Goal: Use online tool/utility: Utilize a website feature to perform a specific function

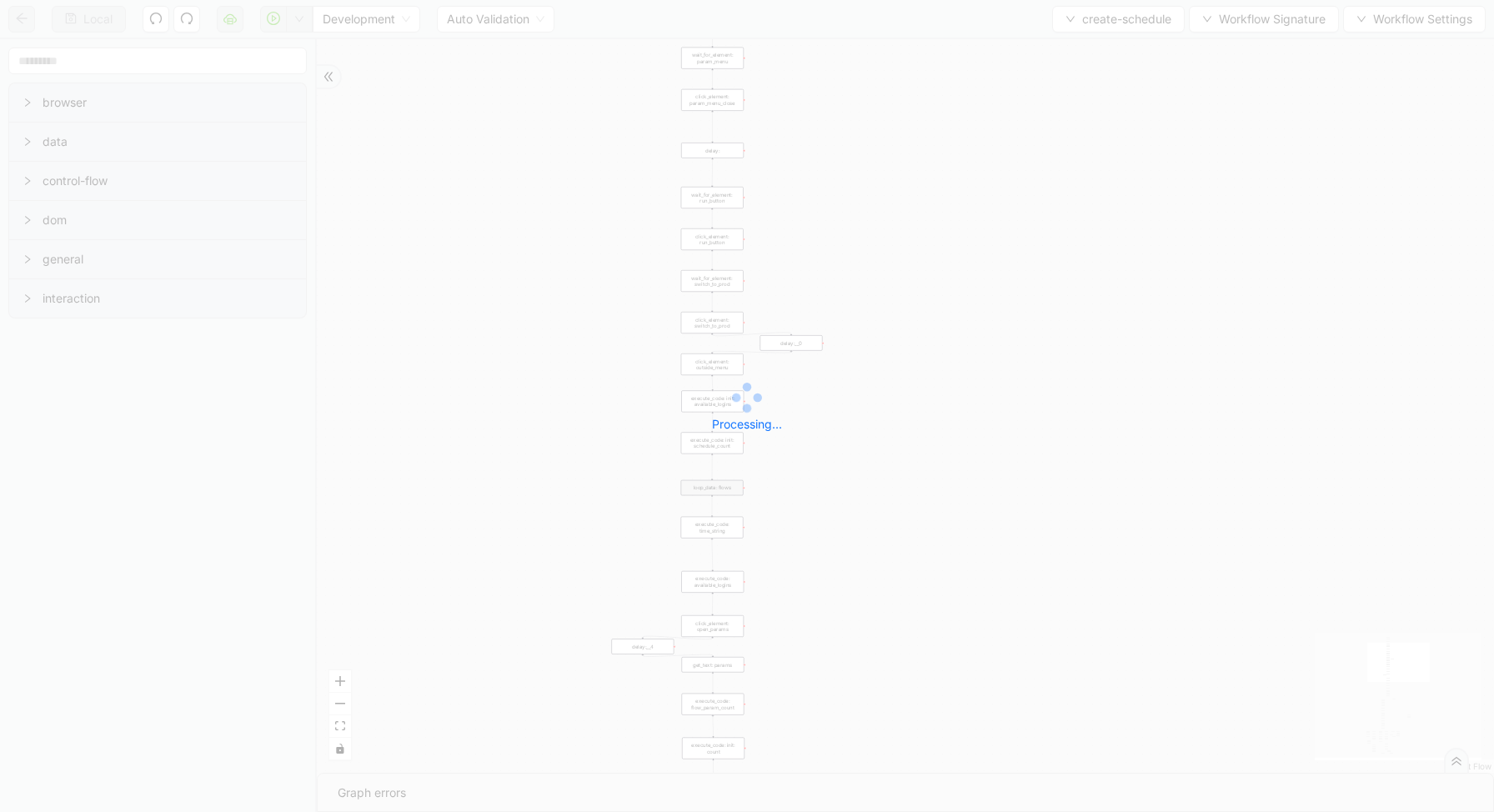
click at [303, 20] on div "Local Development Auto Validation create-schedule Workflow Signature Workflow S…" at bounding box center [747, 406] width 1494 height 812
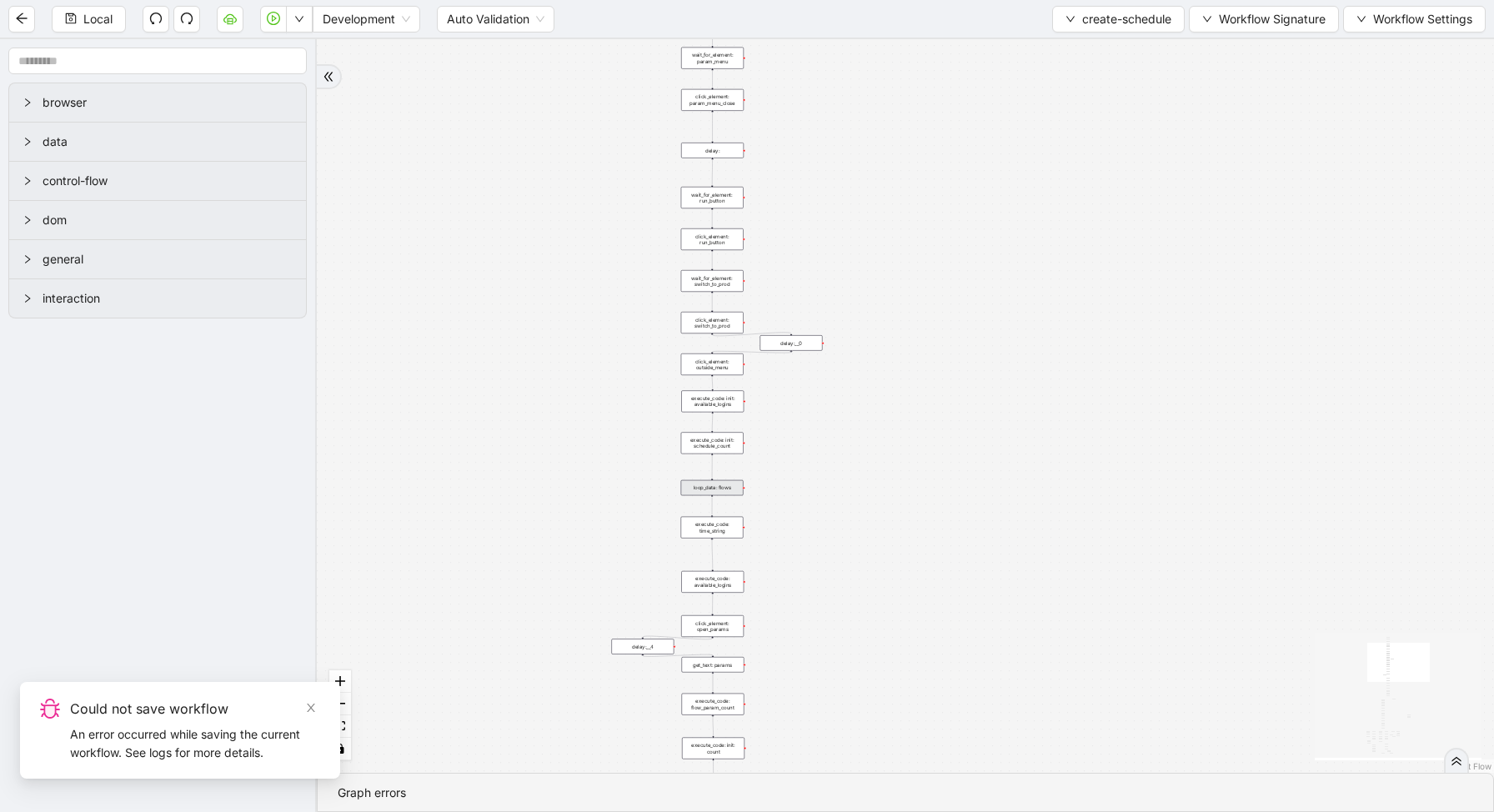
click at [304, 20] on icon "down" at bounding box center [300, 20] width 10 height 10
click at [353, 84] on div "loopFrom exitFrom fallback enable_retry has_error is_selected fallback create_s…" at bounding box center [905, 406] width 1177 height 734
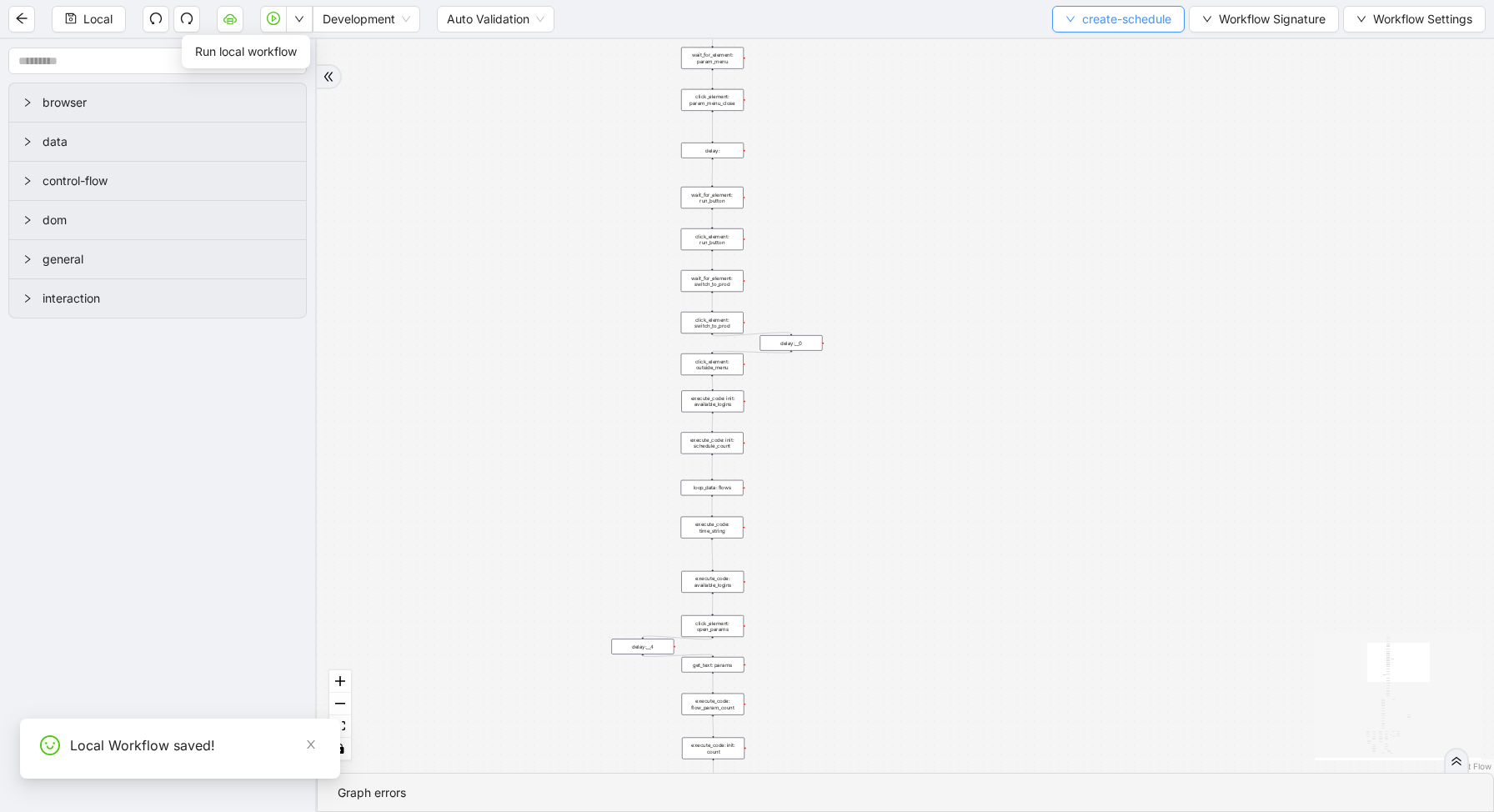
click at [1086, 21] on span "create-schedule" at bounding box center [1126, 20] width 89 height 19
click at [1079, 46] on span "Select" at bounding box center [1113, 52] width 106 height 19
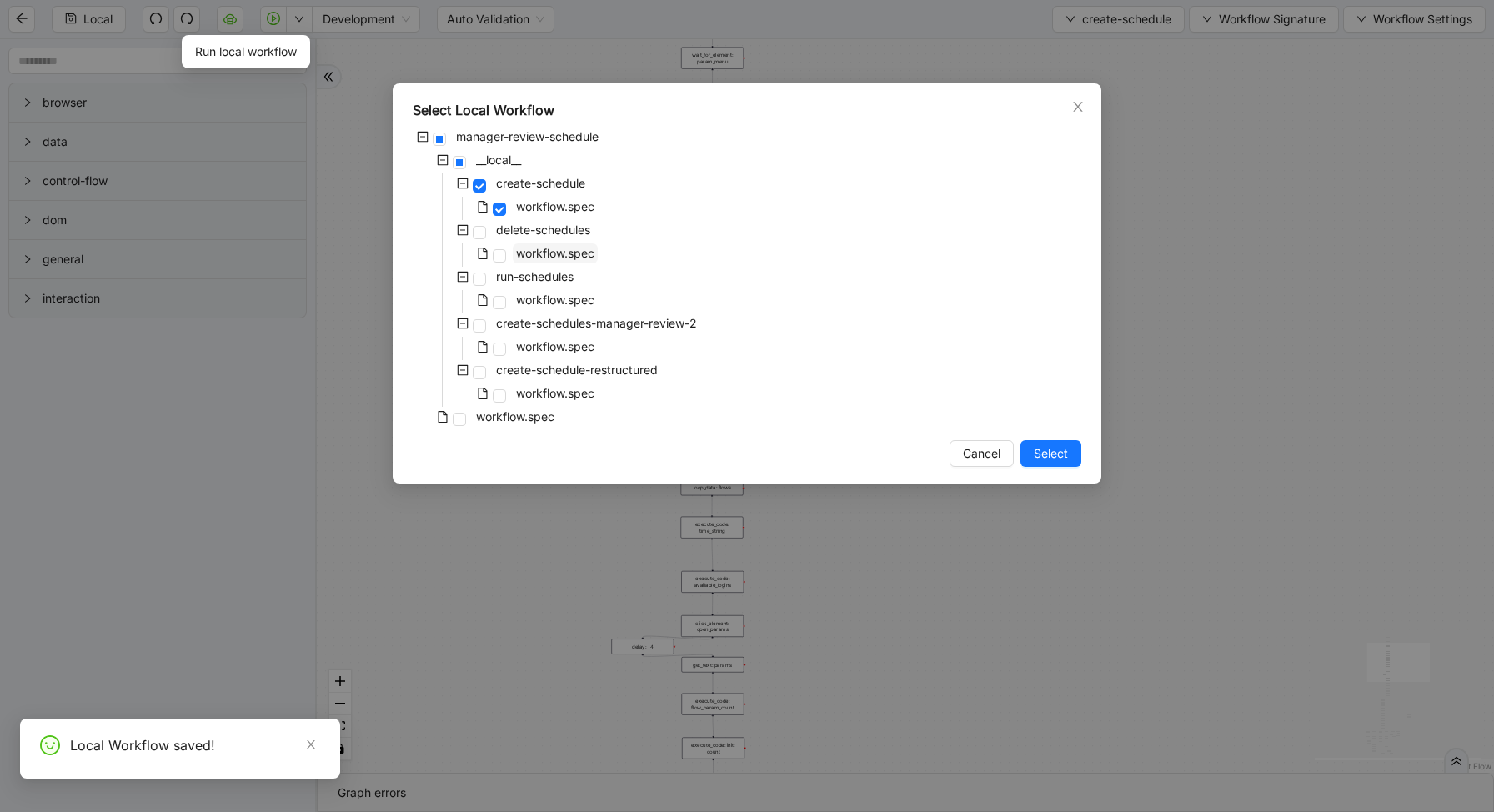
click at [526, 245] on span "workflow.spec" at bounding box center [555, 254] width 85 height 20
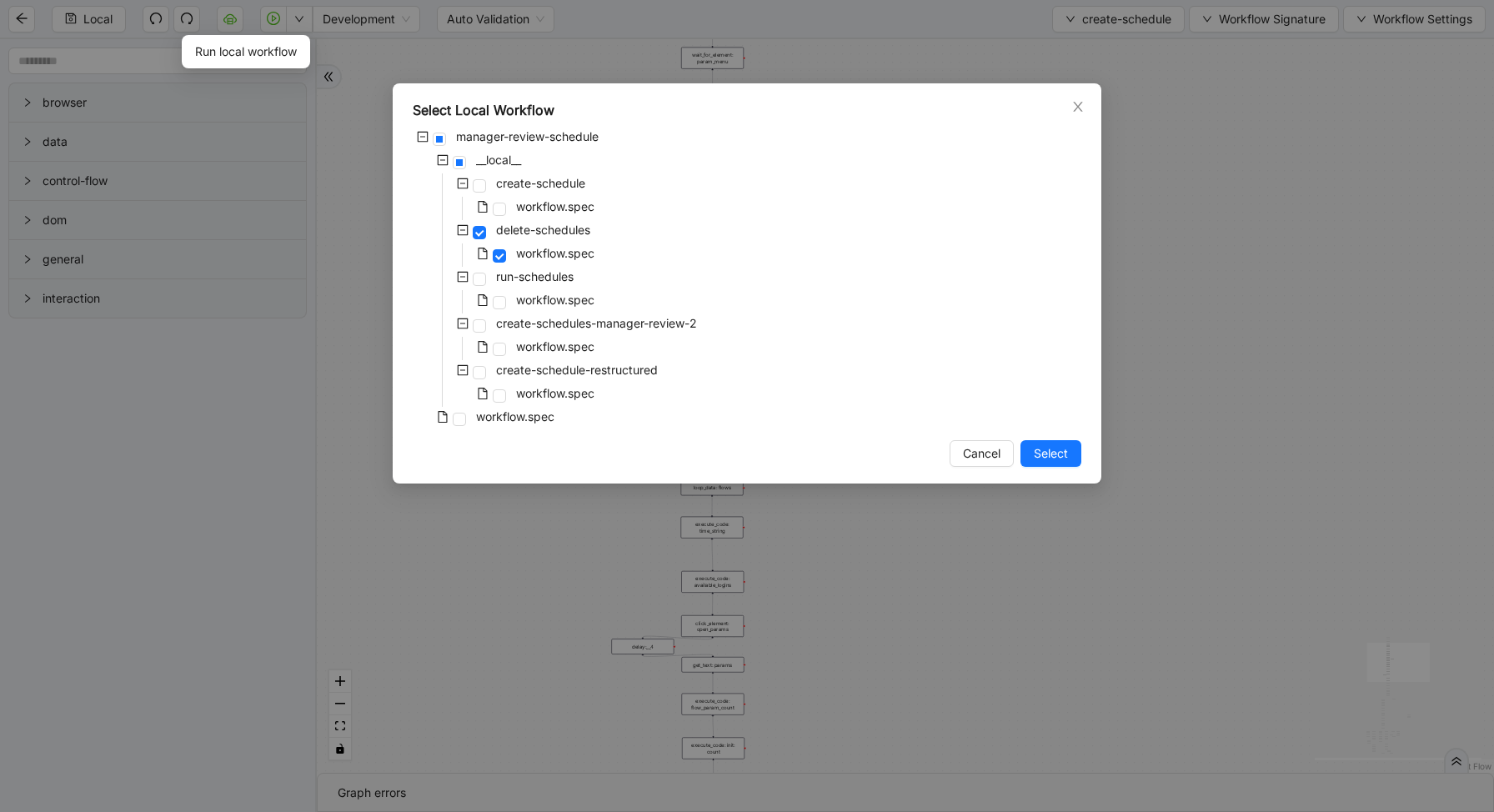
click at [1068, 436] on div "Select Local Workflow manager-review-schedule __local__ create-schedule workflo…" at bounding box center [747, 283] width 708 height 400
click at [1068, 448] on button "Select" at bounding box center [1050, 453] width 60 height 26
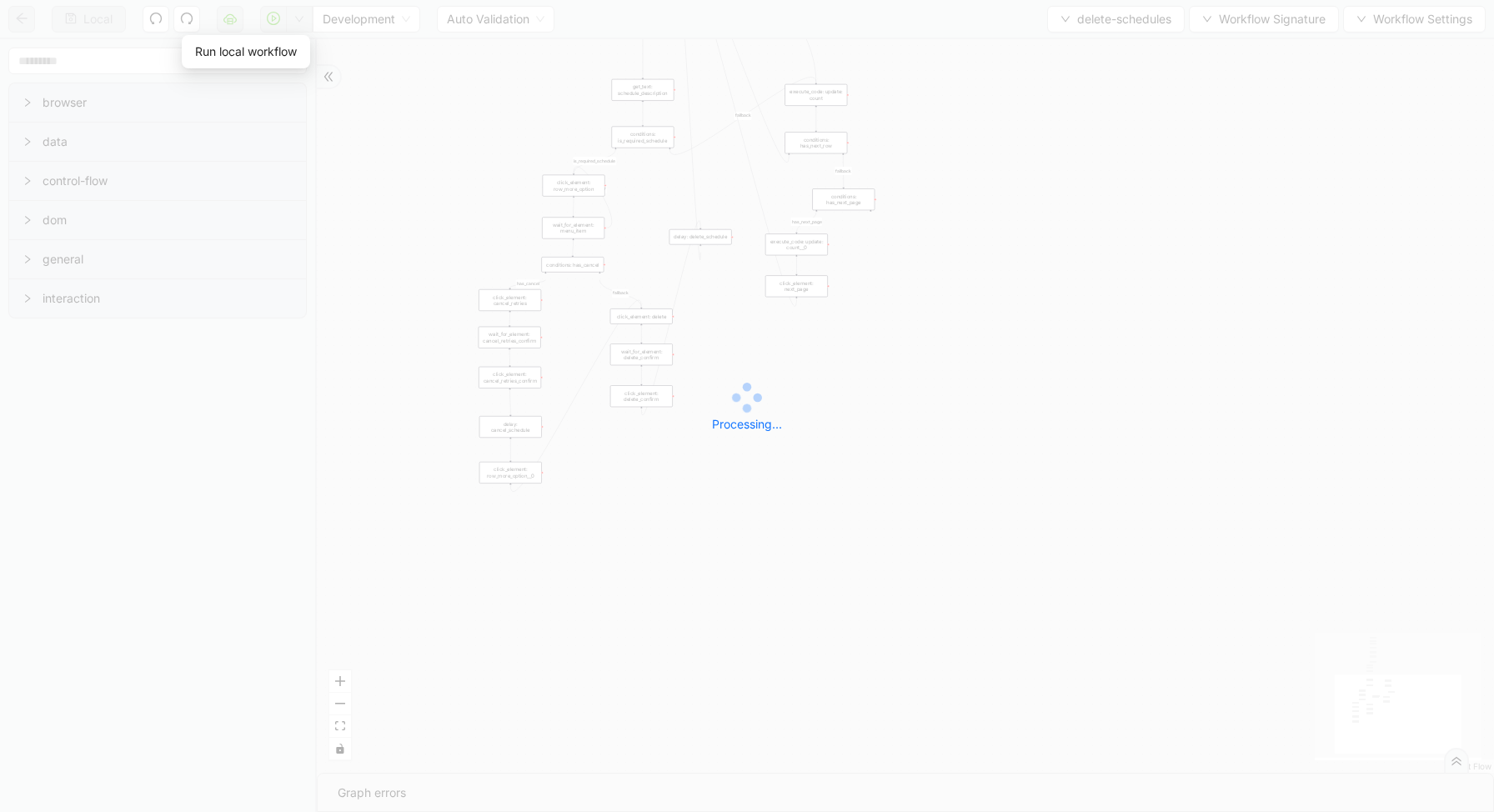
click at [291, 20] on div "Local Development Auto Validation delete-schedules Workflow Signature Workflow …" at bounding box center [747, 406] width 1494 height 812
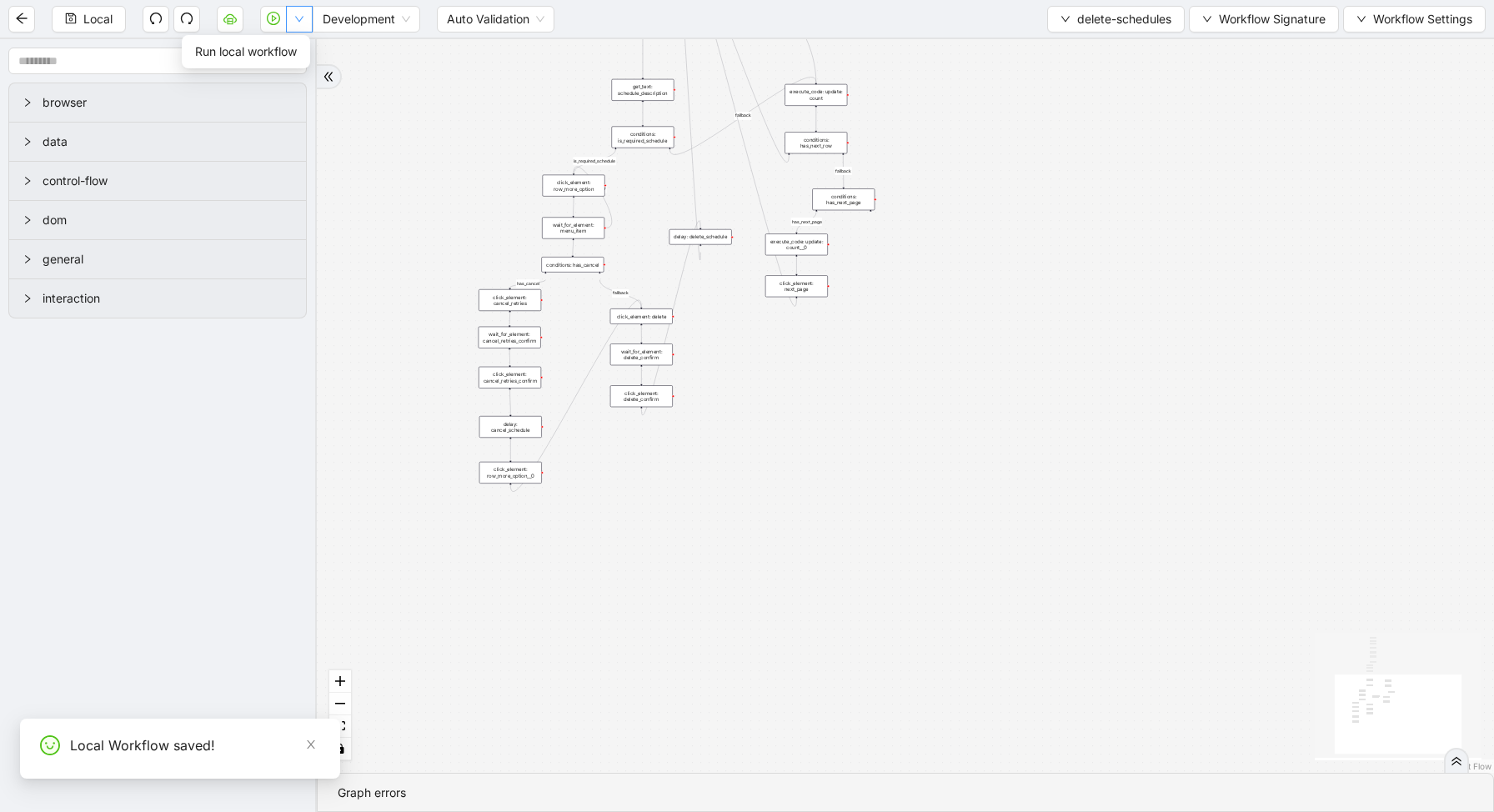
click at [300, 23] on icon "down" at bounding box center [300, 20] width 10 height 10
click at [297, 43] on span "Run local workflow" at bounding box center [245, 52] width 101 height 19
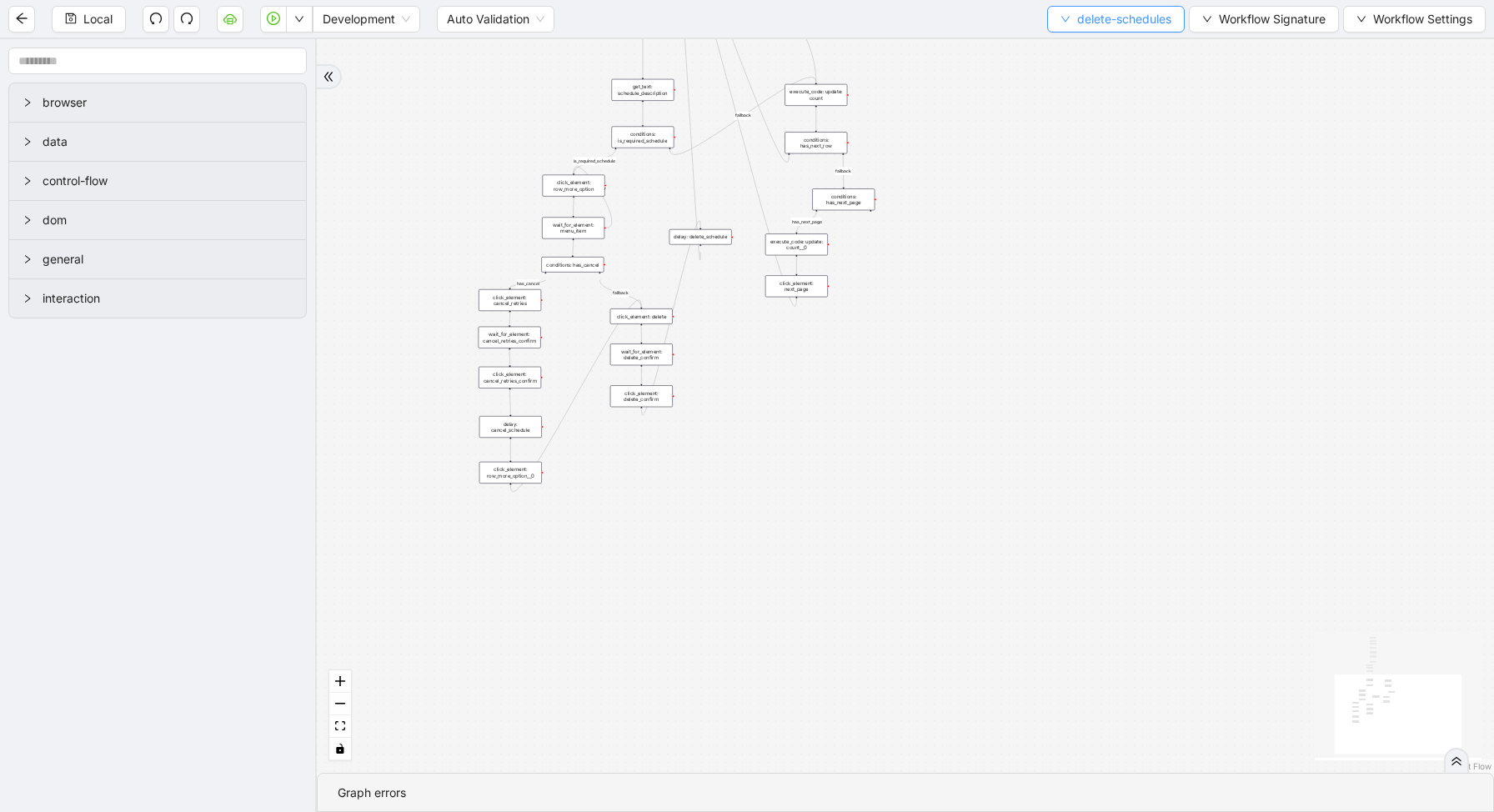
click at [1109, 26] on span "delete-schedules" at bounding box center [1124, 20] width 94 height 19
click at [1090, 62] on li "Select" at bounding box center [1112, 51] width 133 height 26
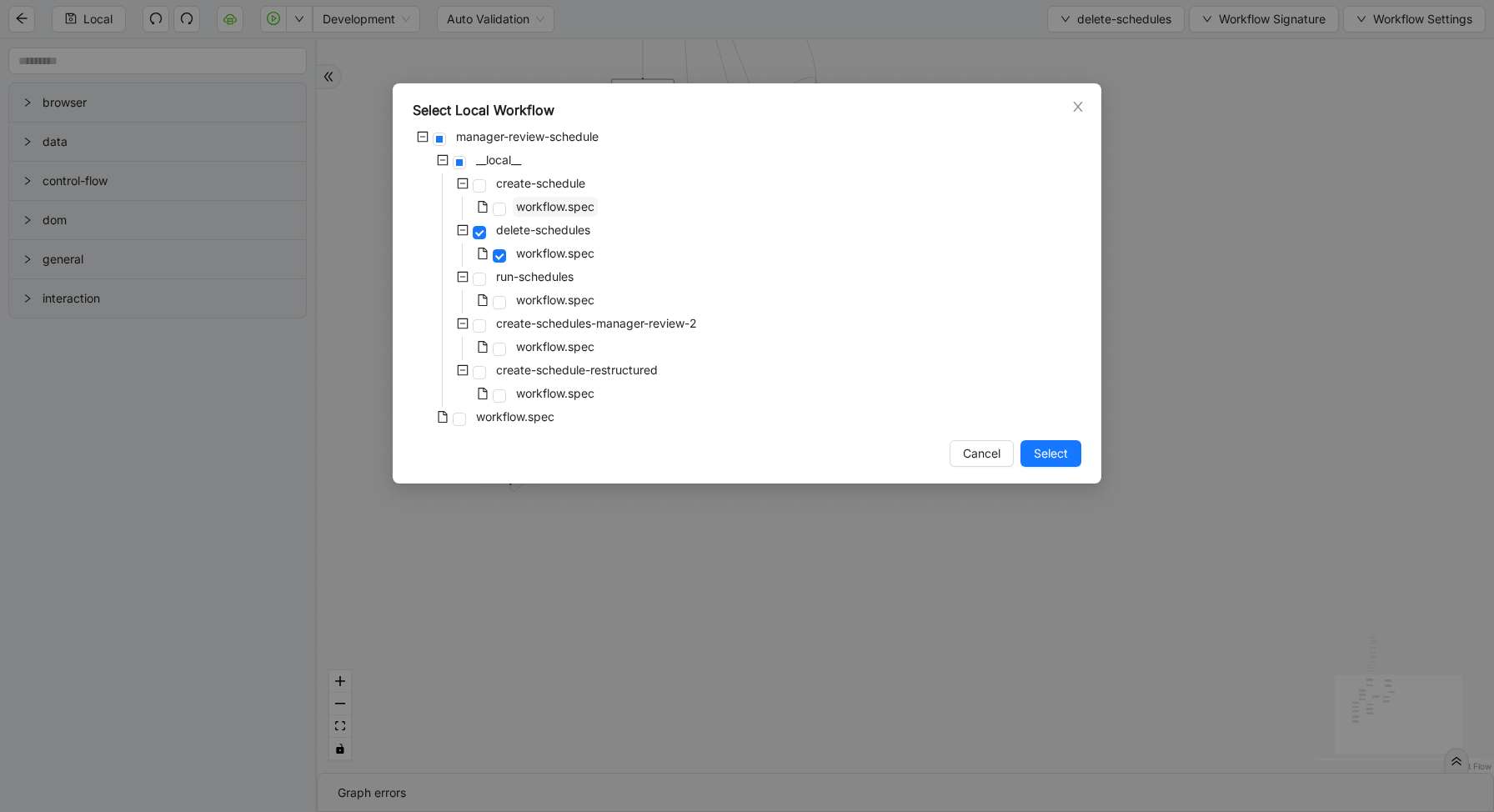
click at [528, 204] on span "workflow.spec" at bounding box center [555, 206] width 78 height 14
click at [1050, 454] on span "Select" at bounding box center [1050, 454] width 34 height 19
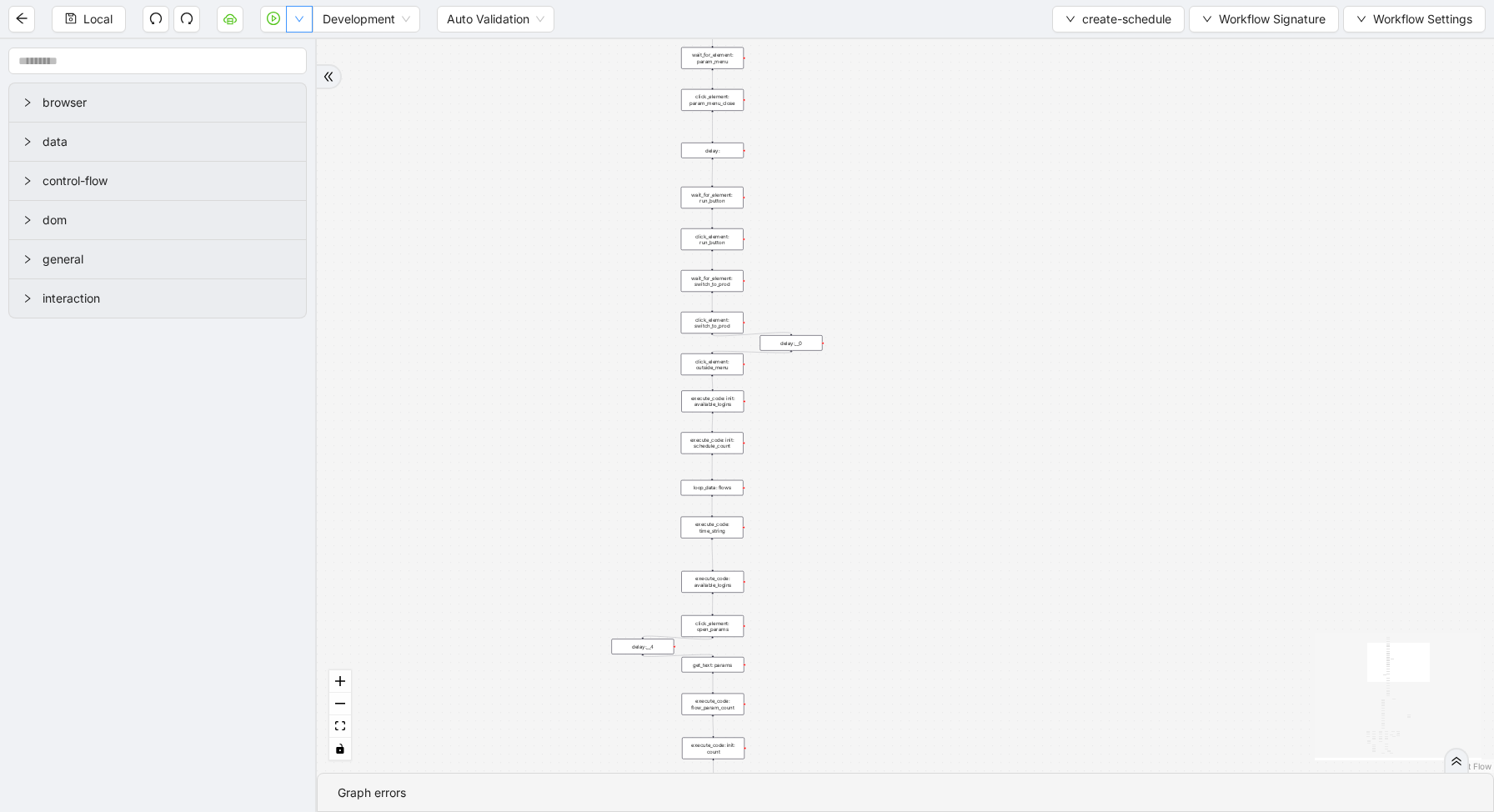
click at [295, 23] on button "button" at bounding box center [299, 19] width 26 height 26
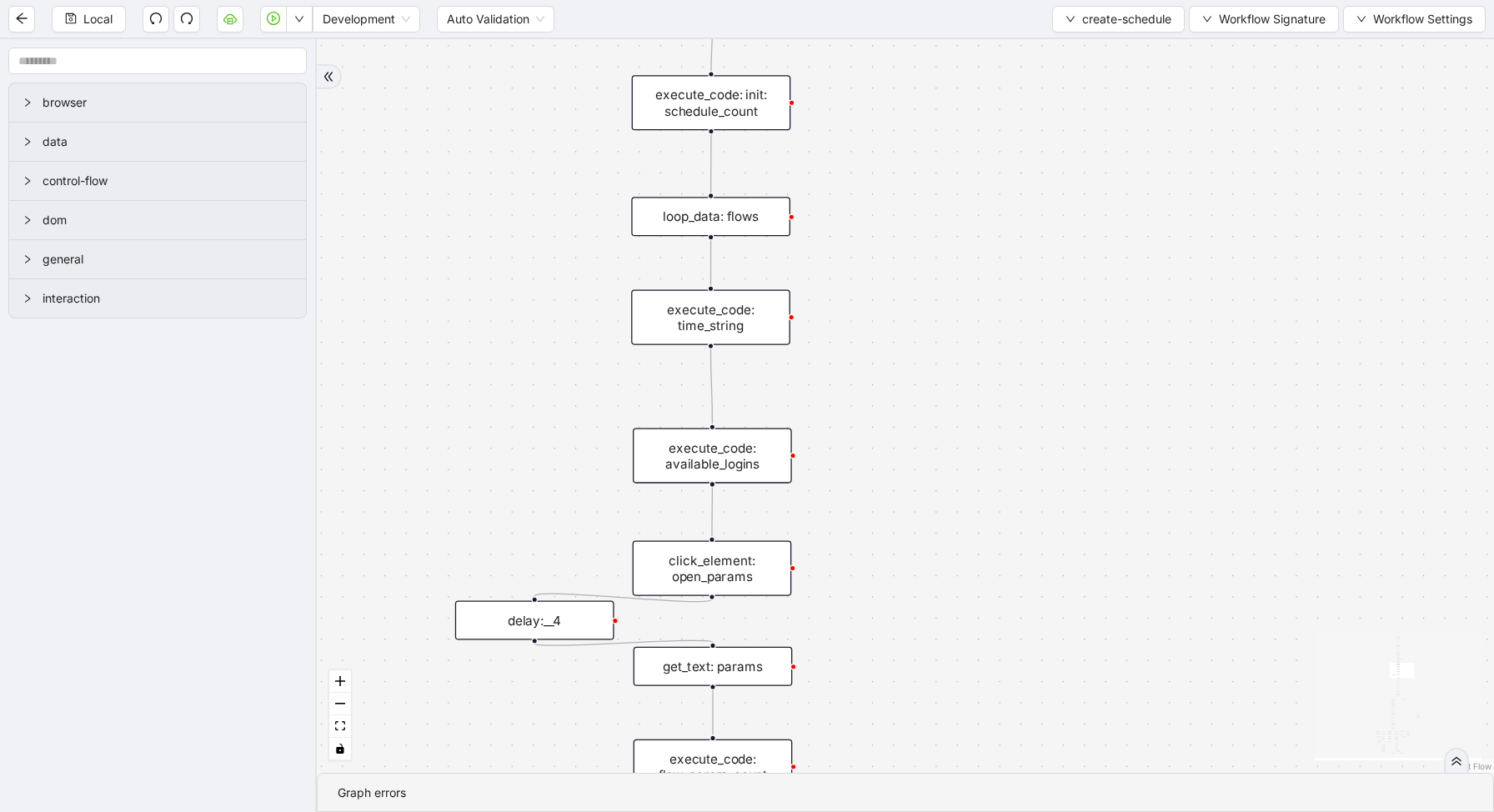
click at [696, 208] on div "loop_data: flows" at bounding box center [710, 216] width 159 height 39
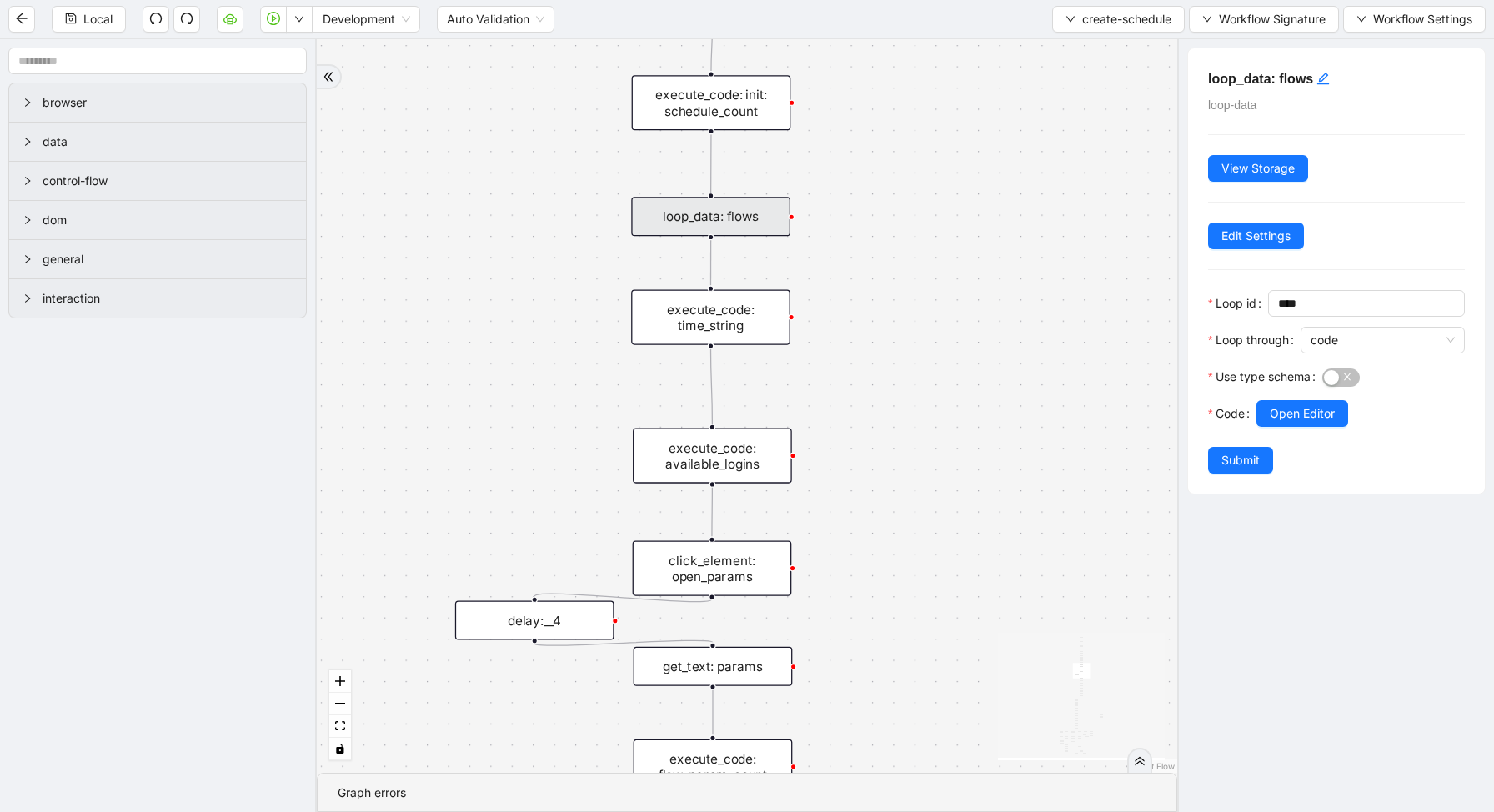
click at [1313, 426] on div at bounding box center [1360, 437] width 209 height 20
click at [1305, 419] on span "Open Editor" at bounding box center [1302, 414] width 65 height 19
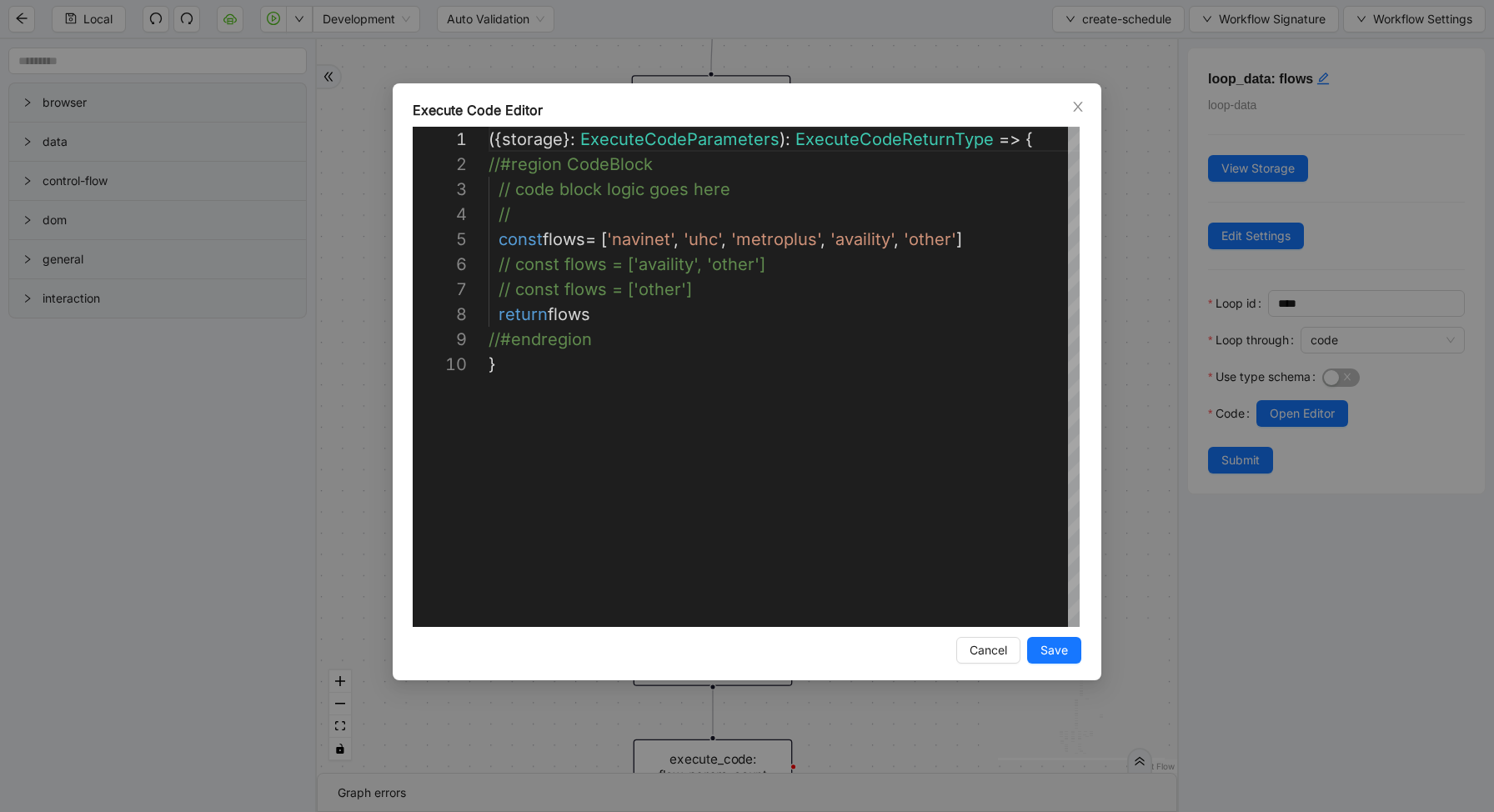
click at [1186, 379] on div "**********" at bounding box center [747, 406] width 1494 height 812
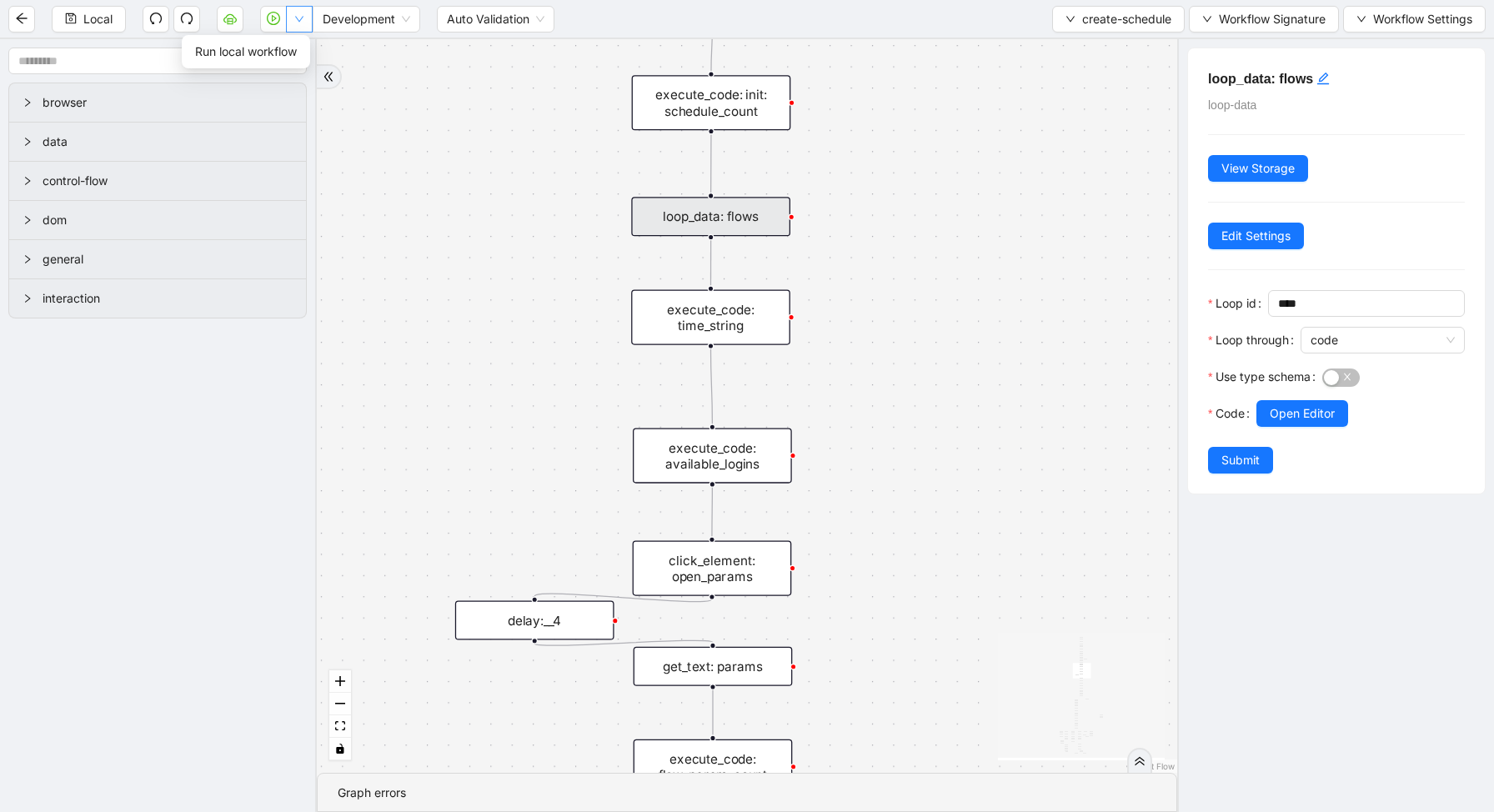
click at [295, 26] on button "button" at bounding box center [299, 19] width 26 height 26
click at [290, 47] on span "Run local workflow" at bounding box center [245, 52] width 101 height 19
click at [377, 133] on div "loopFrom exitFrom fallback enable_retry has_error is_selected fallback create_s…" at bounding box center [747, 406] width 861 height 734
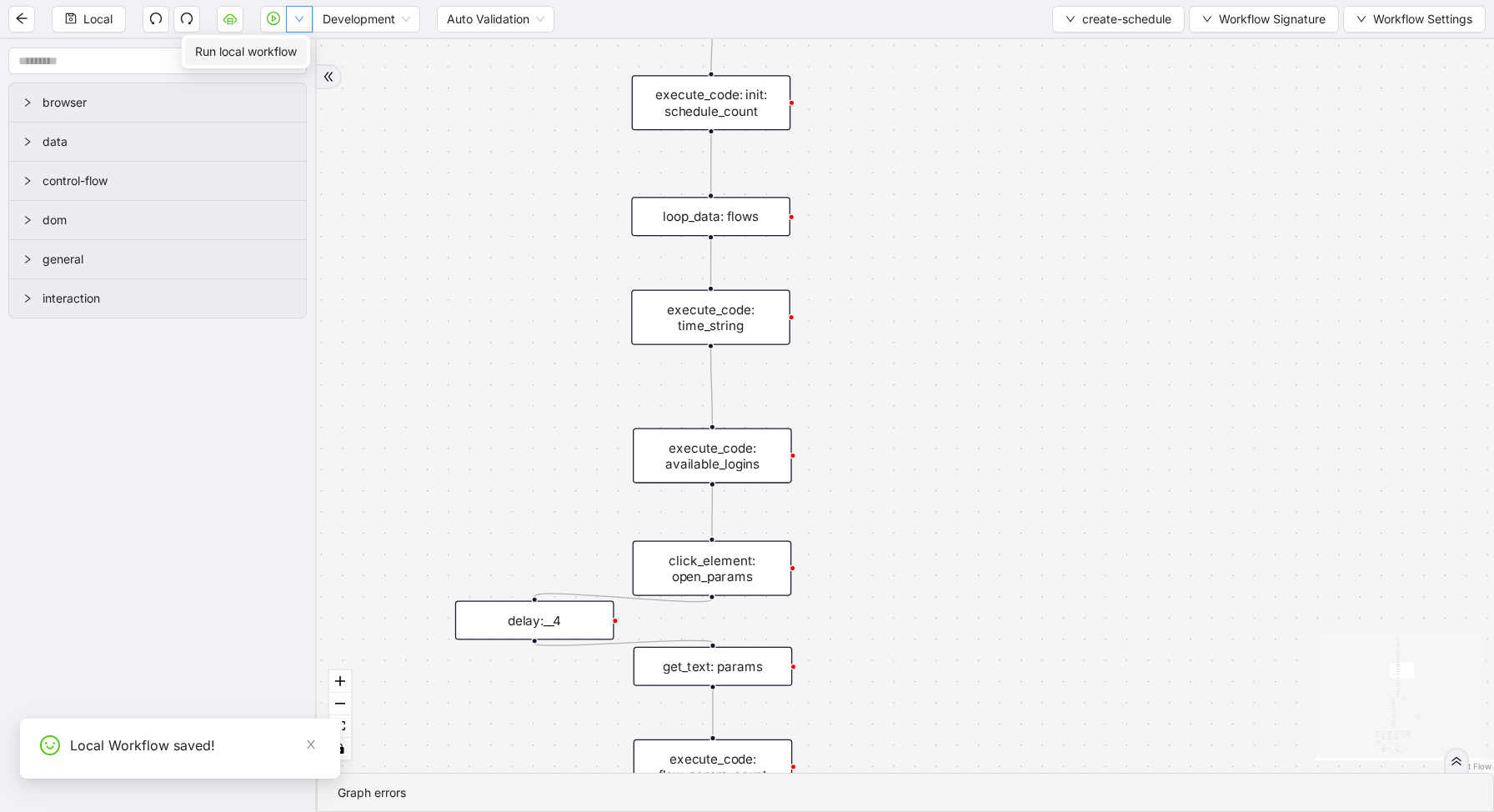
click at [297, 21] on icon "down" at bounding box center [300, 20] width 10 height 10
click at [293, 51] on span "Run local workflow" at bounding box center [245, 52] width 101 height 19
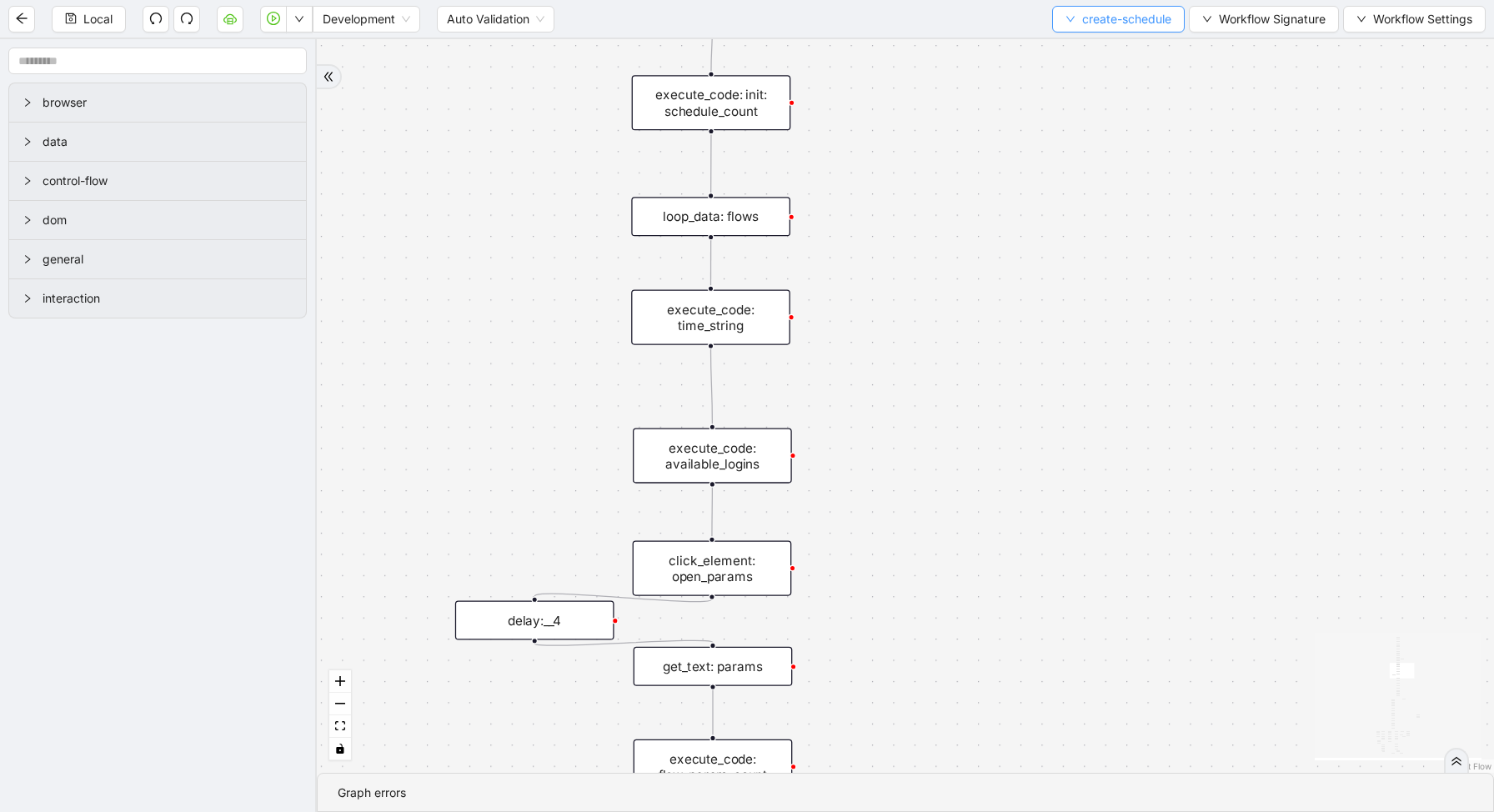
click at [1098, 10] on span "create-schedule" at bounding box center [1126, 20] width 89 height 19
click at [1085, 38] on li "Select" at bounding box center [1113, 51] width 127 height 26
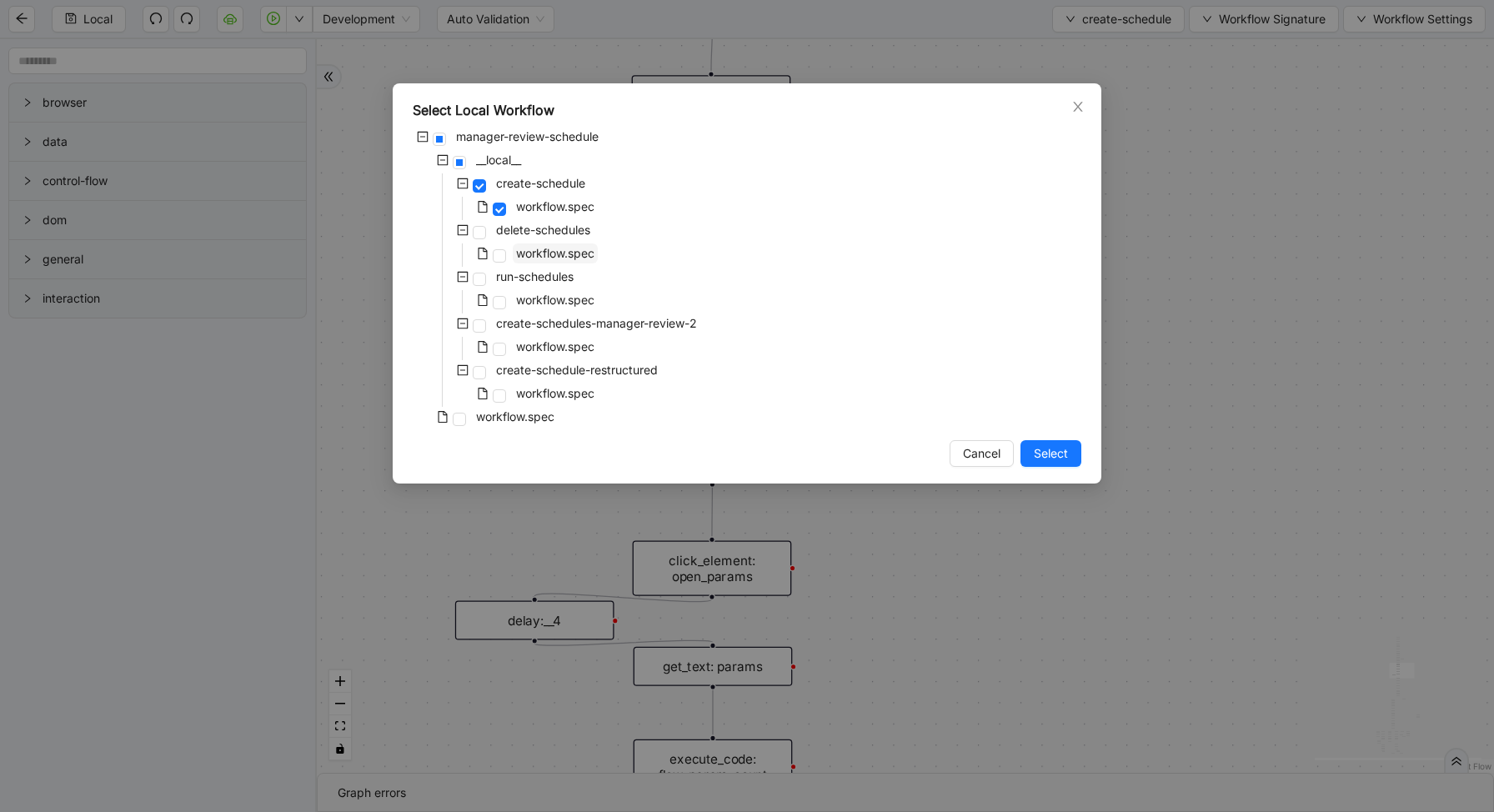
click at [515, 243] on span "workflow.spec" at bounding box center [555, 254] width 85 height 20
click at [516, 249] on span "workflow.spec" at bounding box center [555, 253] width 78 height 14
click at [1048, 452] on span "Select" at bounding box center [1050, 454] width 34 height 19
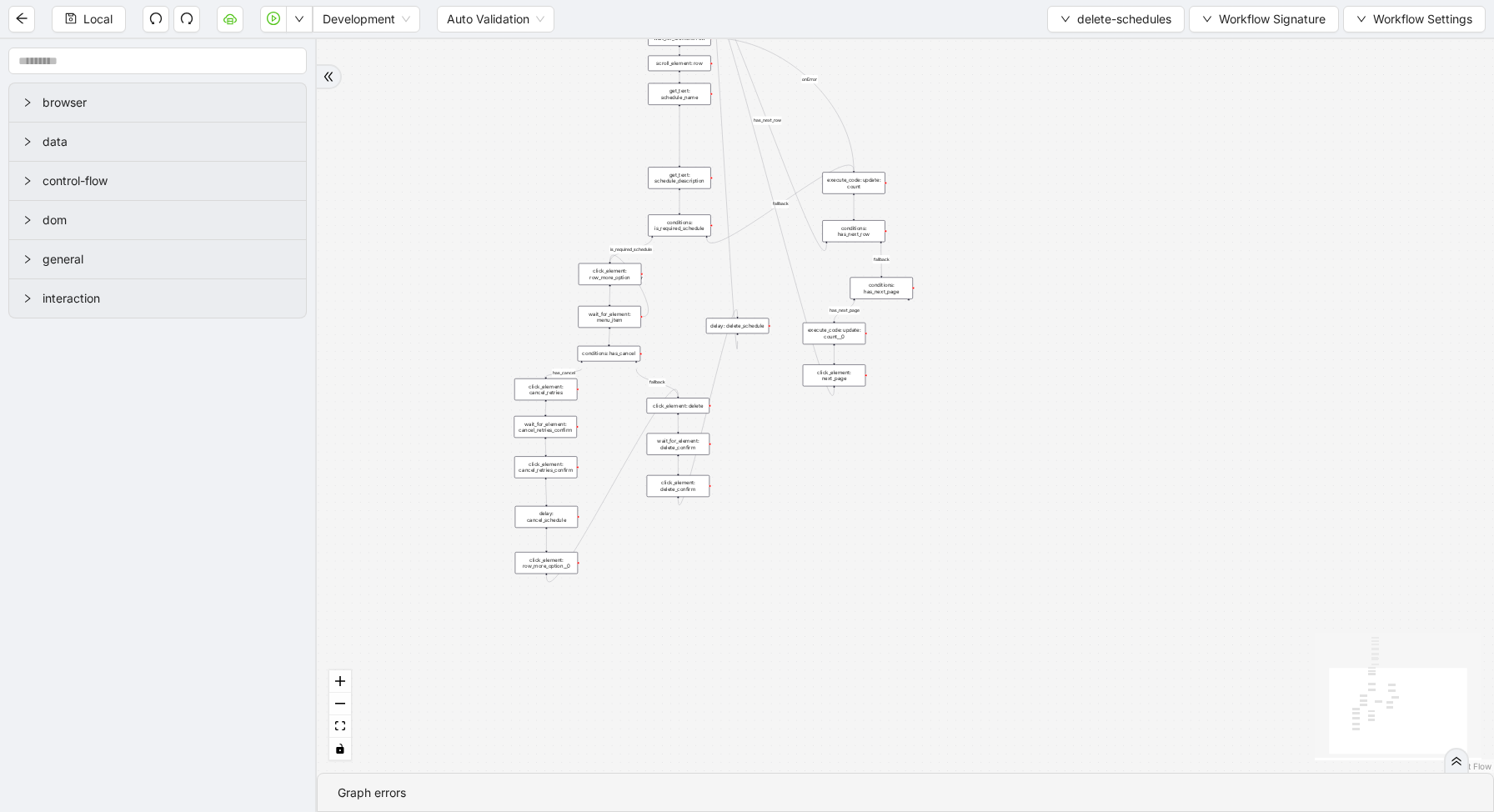
drag, startPoint x: 870, startPoint y: 317, endPoint x: 868, endPoint y: 731, distance: 414.0
click at [869, 727] on div "loopFrom has_cancel fallback is_required_schedule has_next_row fallback has_nex…" at bounding box center [905, 406] width 1177 height 734
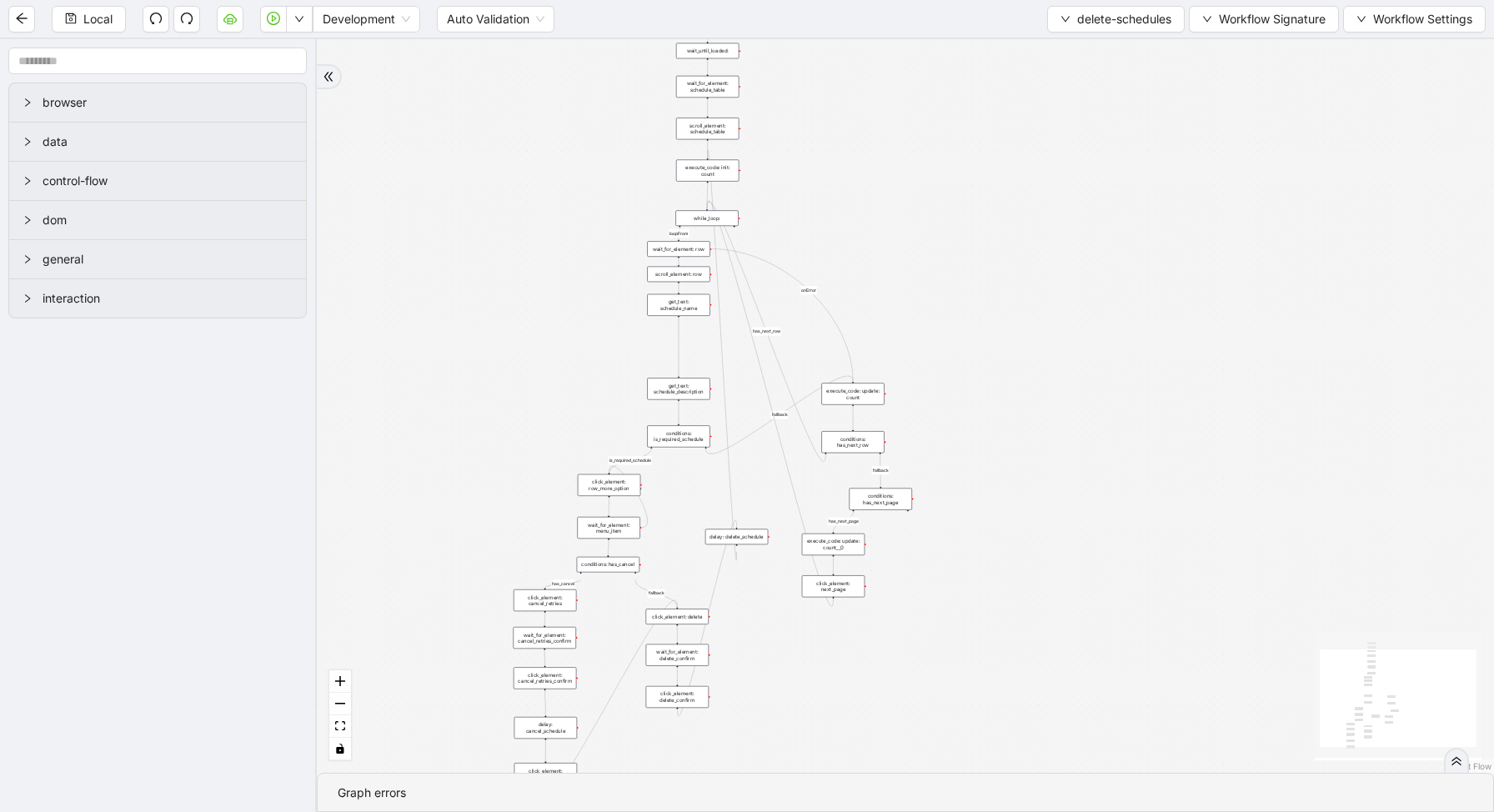
click at [681, 438] on div "conditions: is_required_schedule" at bounding box center [678, 435] width 62 height 21
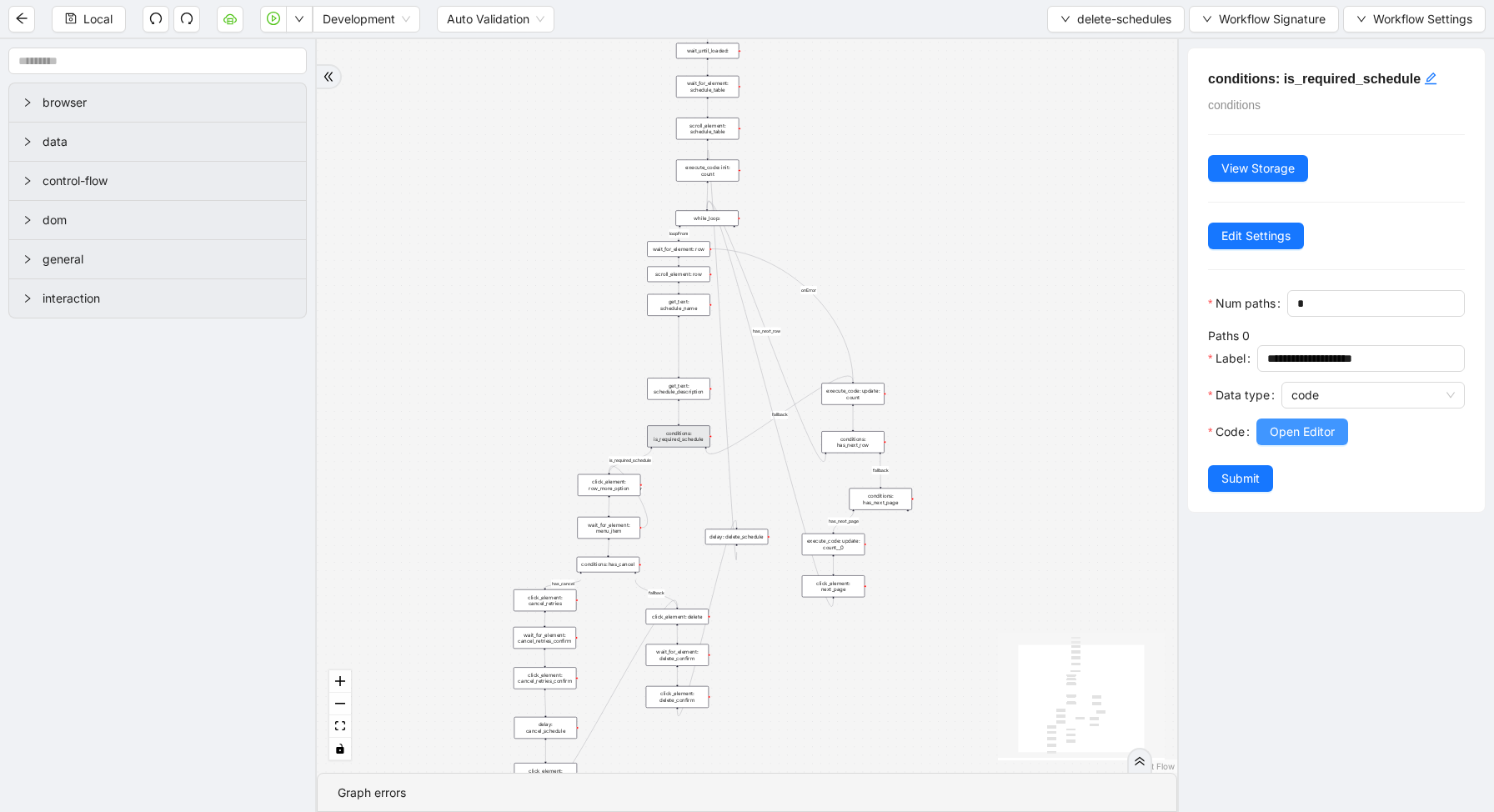
click at [1288, 437] on span "Open Editor" at bounding box center [1302, 432] width 65 height 19
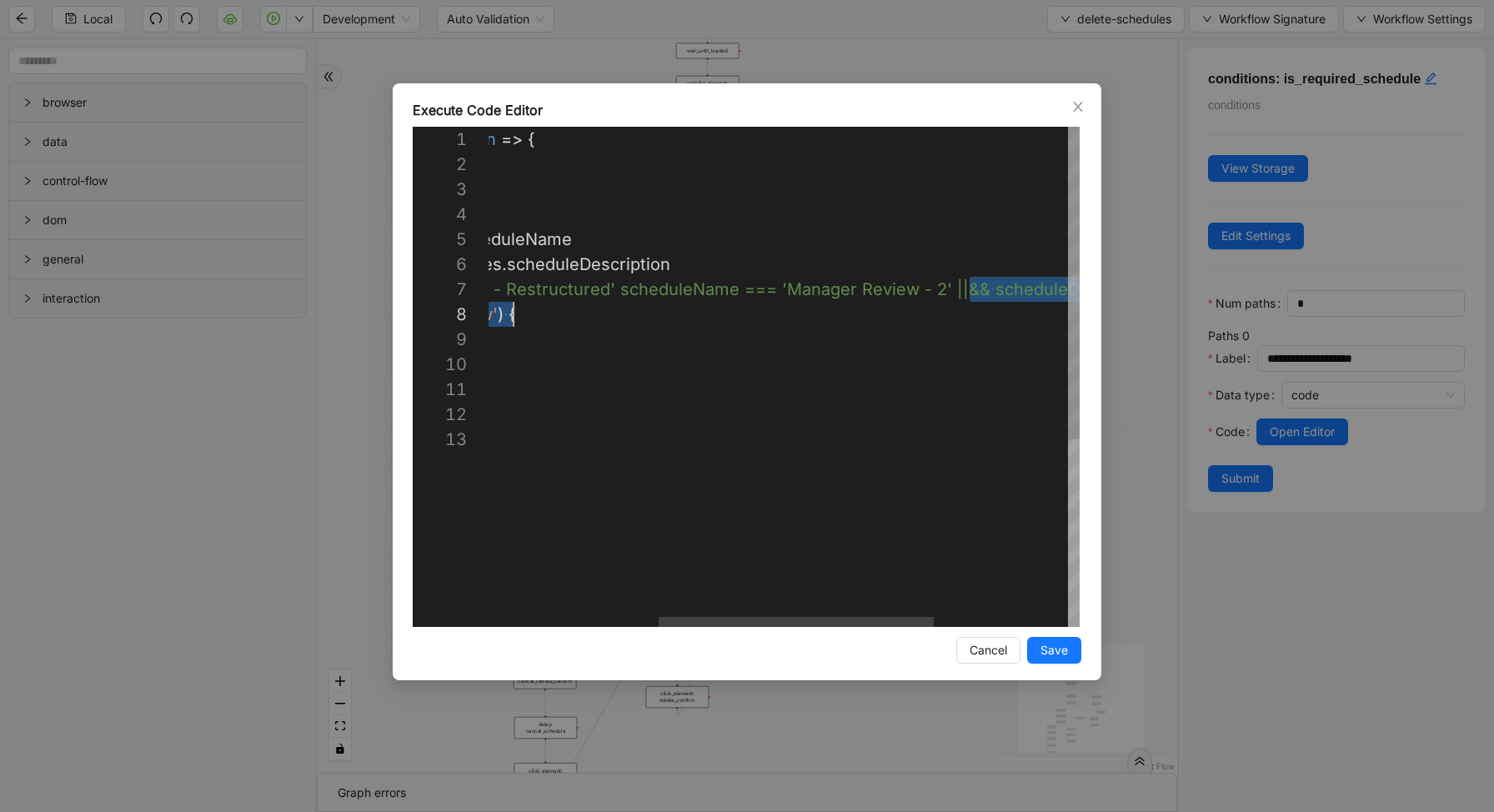
scroll to position [150, 387]
drag, startPoint x: 707, startPoint y: 292, endPoint x: 1215, endPoint y: 315, distance: 508.5
click at [987, 390] on div "({ storage }: ExecuteCodeParameters ): boolean => { //#region CodeBlock // code…" at bounding box center [734, 527] width 1216 height 800
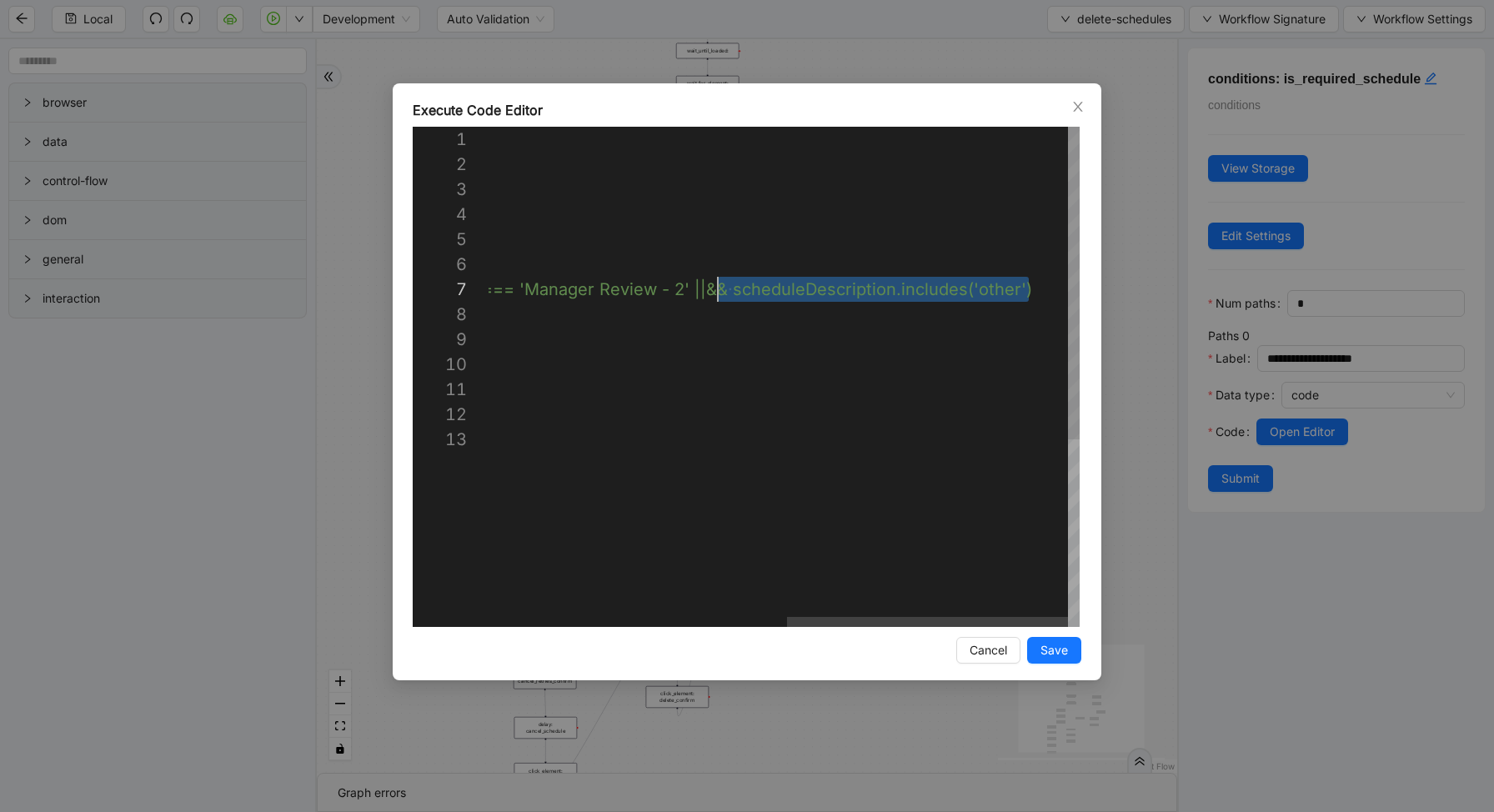
scroll to position [150, 844]
drag, startPoint x: 1030, startPoint y: 292, endPoint x: 708, endPoint y: 284, distance: 322.1
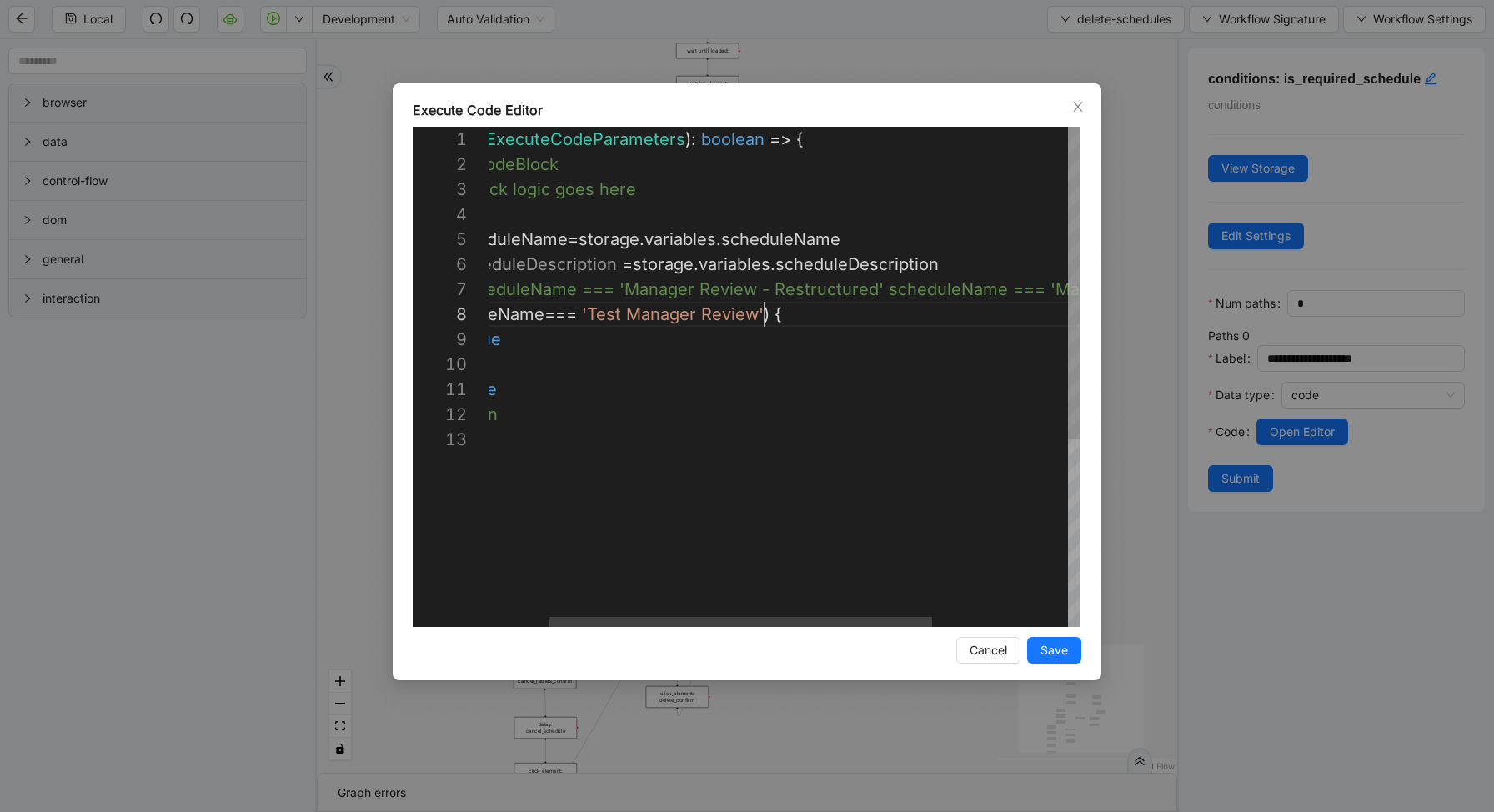
click at [762, 316] on div "({ storage }: ExecuteCodeParameters ): boolean => { //#region CodeBlock // code…" at bounding box center [841, 527] width 895 height 800
paste textarea "**********"
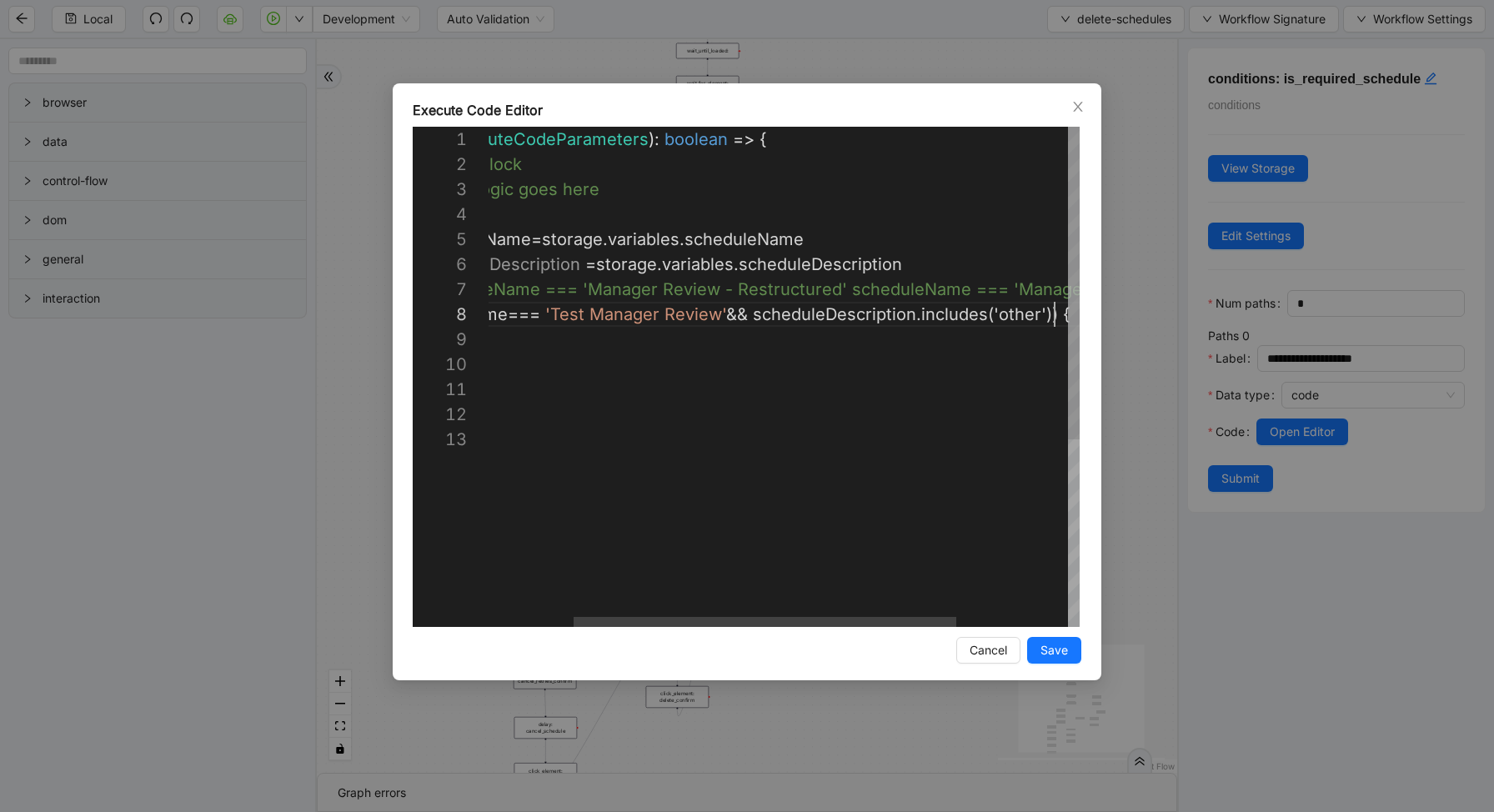
scroll to position [175, 697]
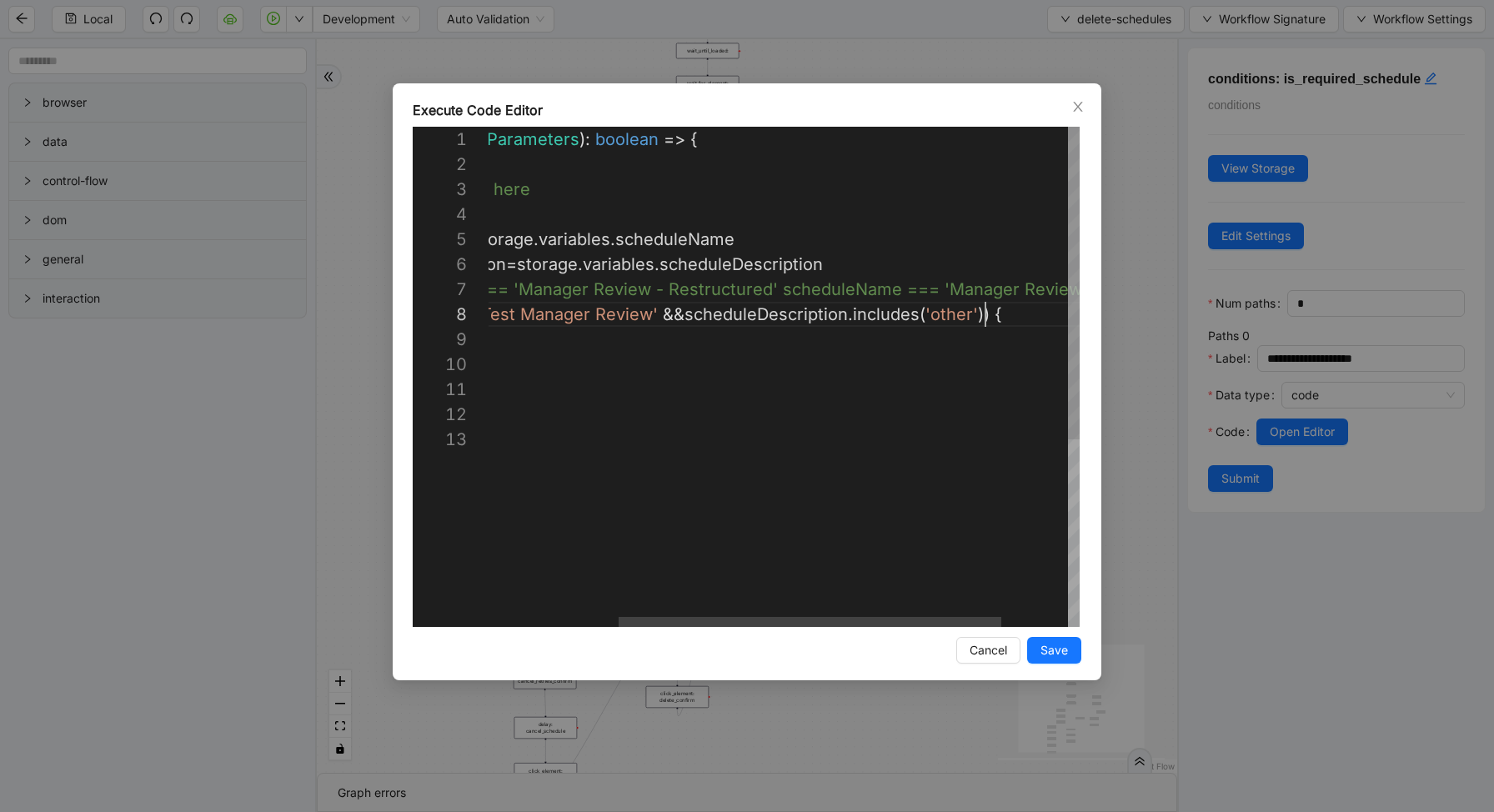
click at [953, 326] on div "({ storage }: ExecuteCodeParameters ): boolean => { //#region CodeBlock // code…" at bounding box center [736, 527] width 895 height 800
type textarea "**********"
click at [1050, 650] on span "Save" at bounding box center [1054, 650] width 27 height 19
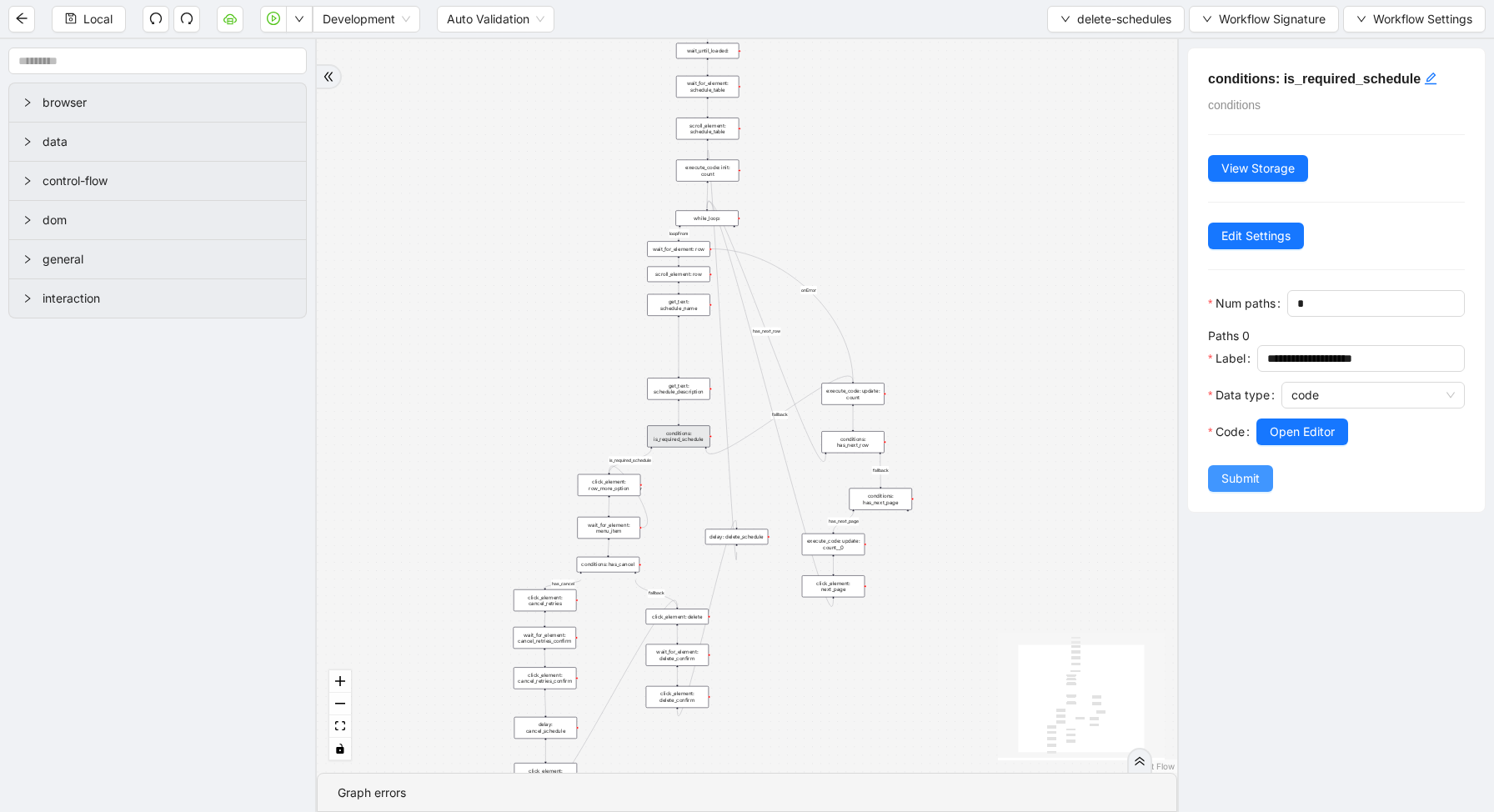
click at [1256, 479] on span "Submit" at bounding box center [1240, 478] width 38 height 19
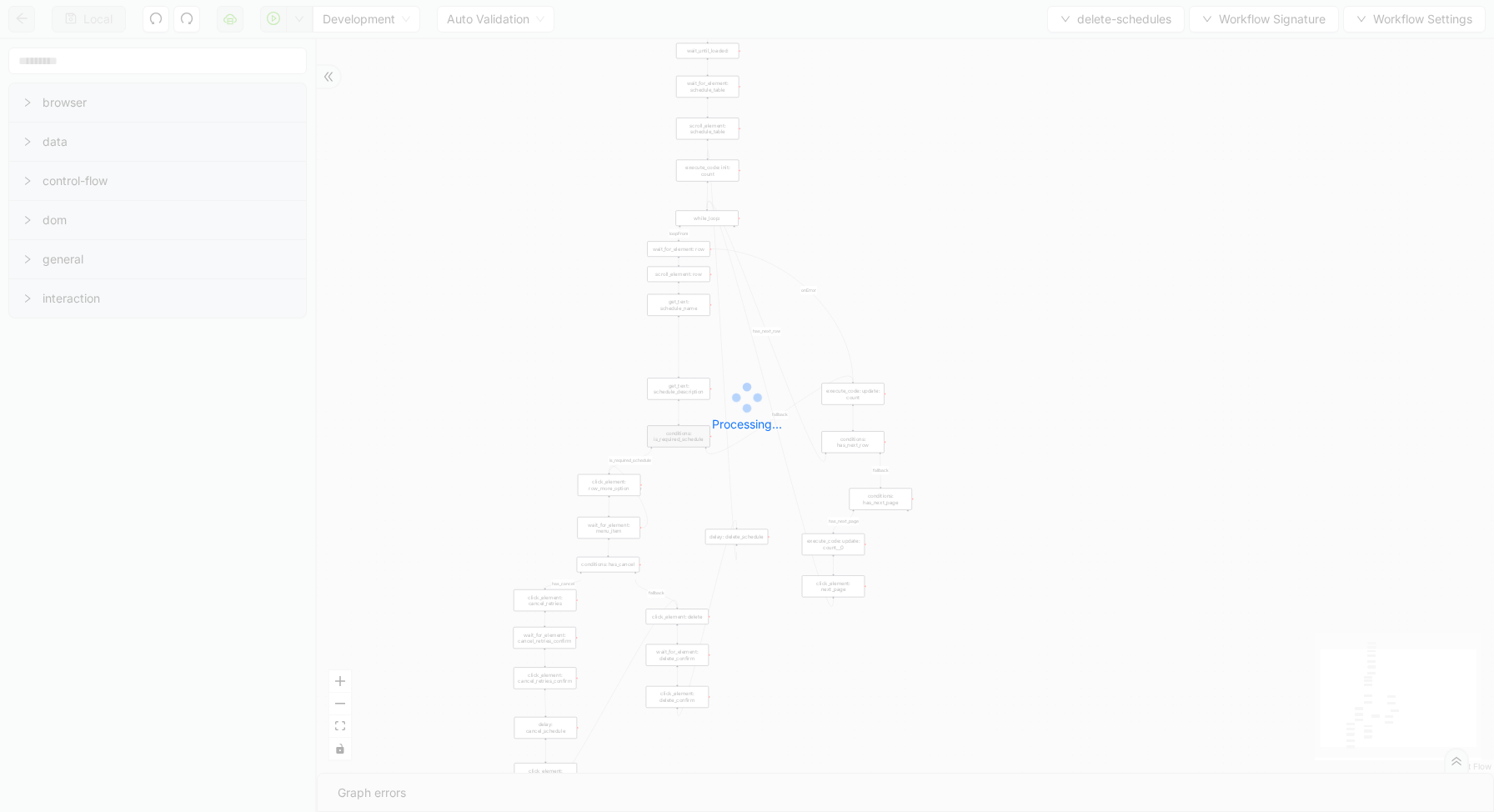
click at [293, 15] on div "Local Development Auto Validation delete-schedules Workflow Signature Workflow …" at bounding box center [747, 406] width 1494 height 812
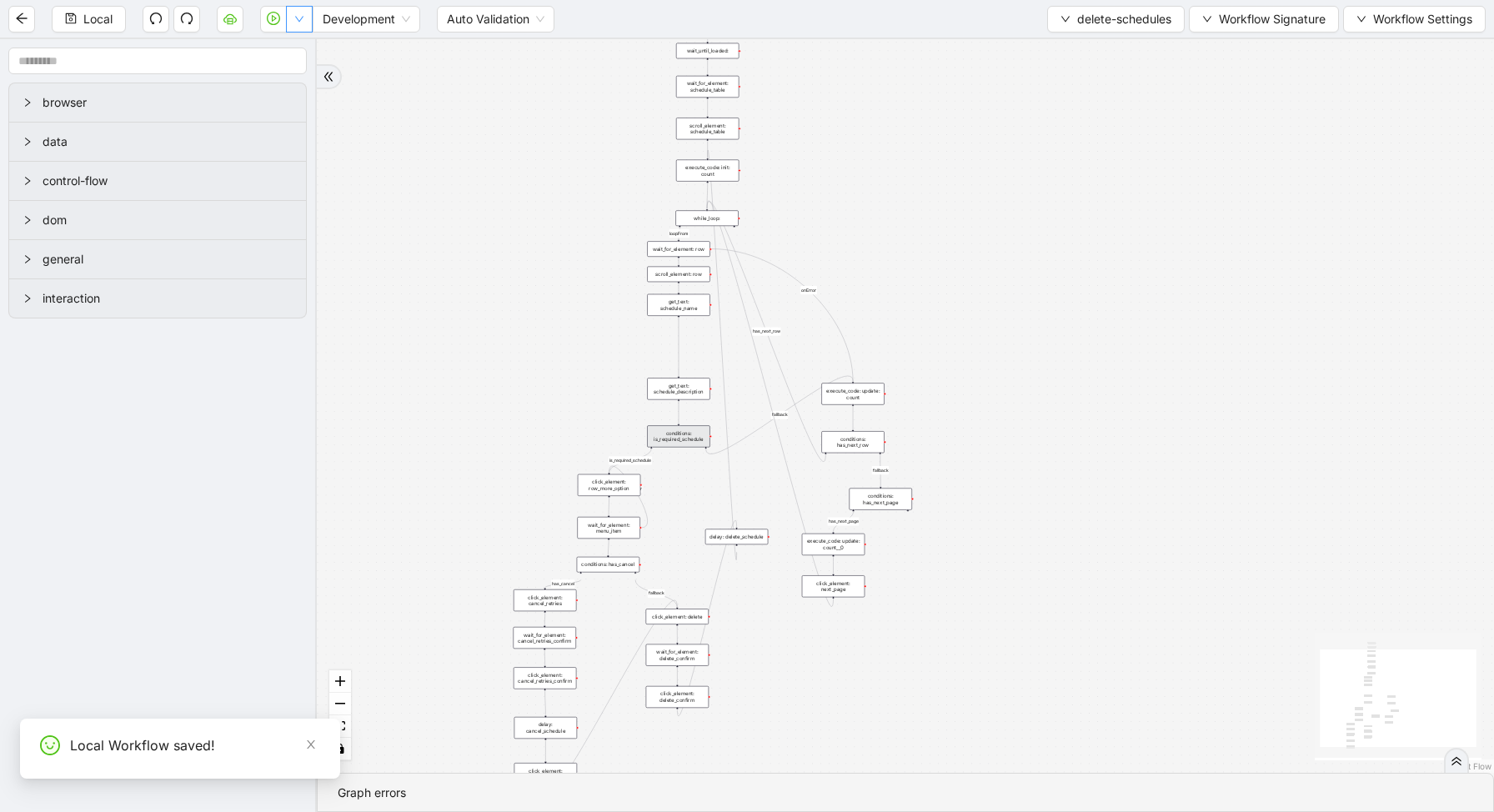
click at [301, 25] on button "button" at bounding box center [299, 19] width 26 height 26
click at [301, 51] on li "Run local workflow" at bounding box center [245, 51] width 122 height 26
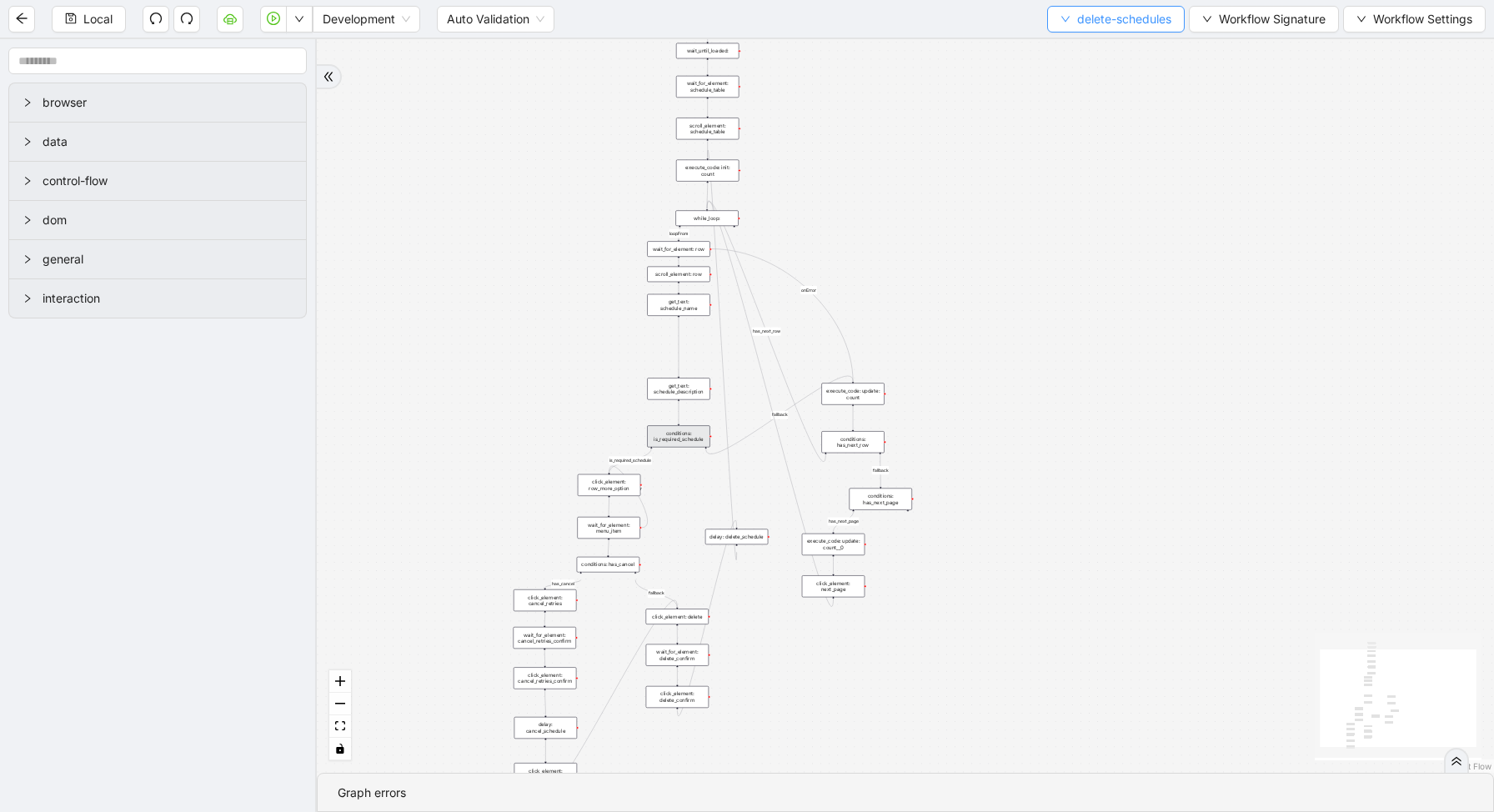
click at [1113, 10] on span "delete-schedules" at bounding box center [1124, 20] width 94 height 19
click at [1079, 56] on span "Select" at bounding box center [1112, 52] width 112 height 19
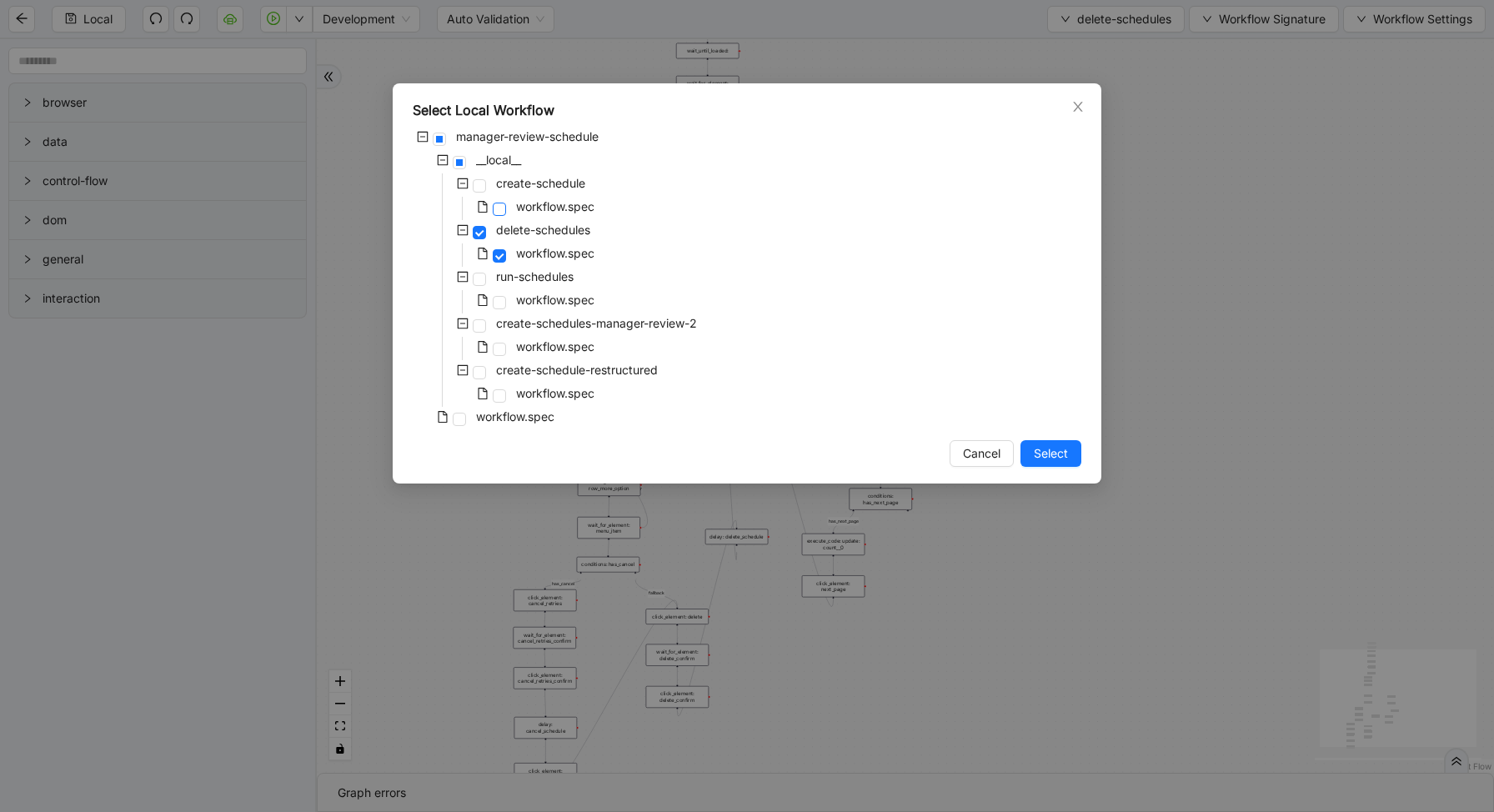
click at [497, 212] on span at bounding box center [500, 209] width 14 height 14
click at [1045, 450] on span "Select" at bounding box center [1050, 454] width 34 height 19
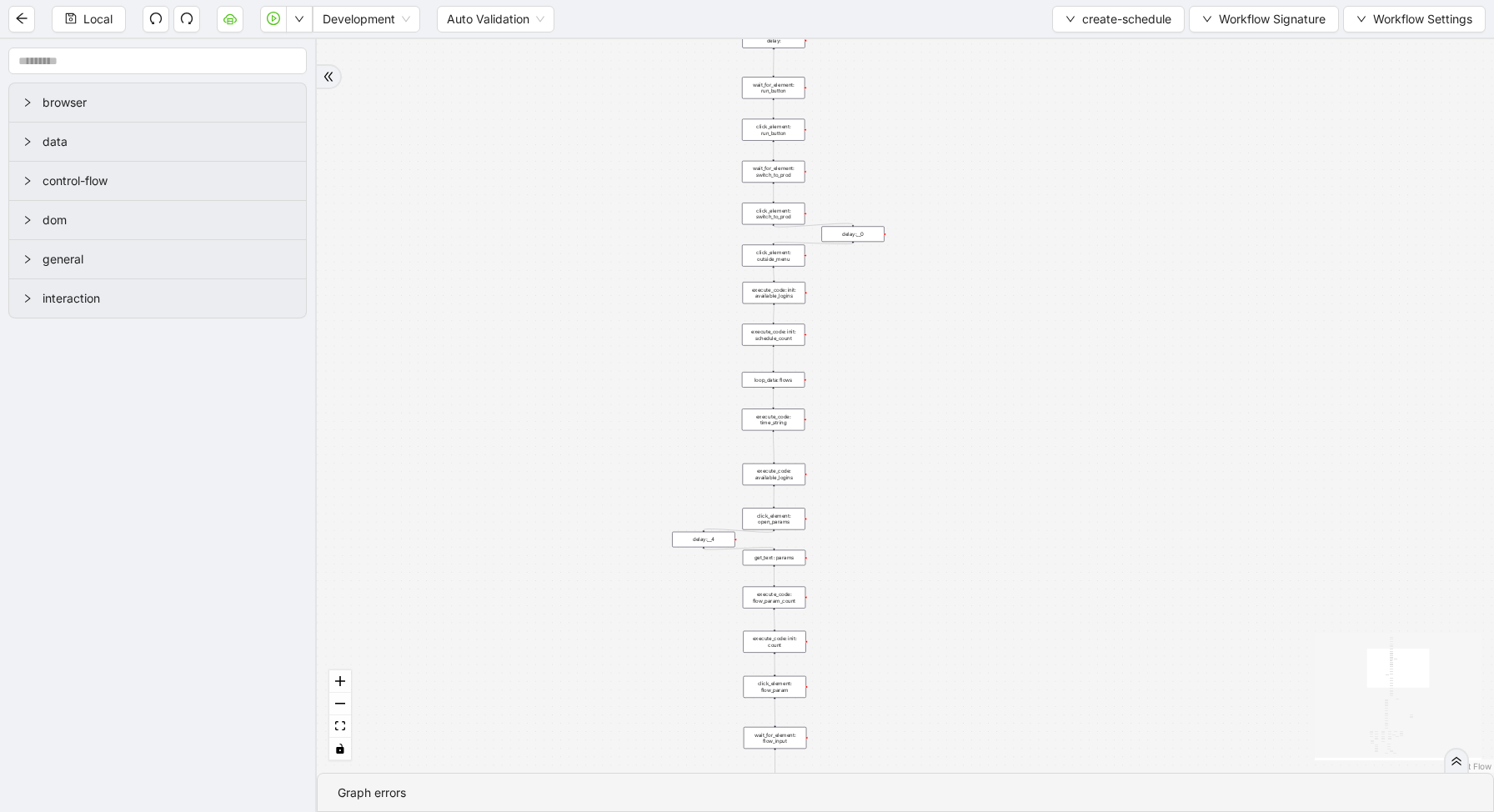
drag, startPoint x: 835, startPoint y: 709, endPoint x: 865, endPoint y: 193, distance: 516.9
click at [868, 195] on div "loopFrom exitFrom fallback enable_retry has_error is_selected fallback create_s…" at bounding box center [905, 406] width 1177 height 734
click at [776, 685] on div "set_form_value: flow" at bounding box center [781, 683] width 62 height 16
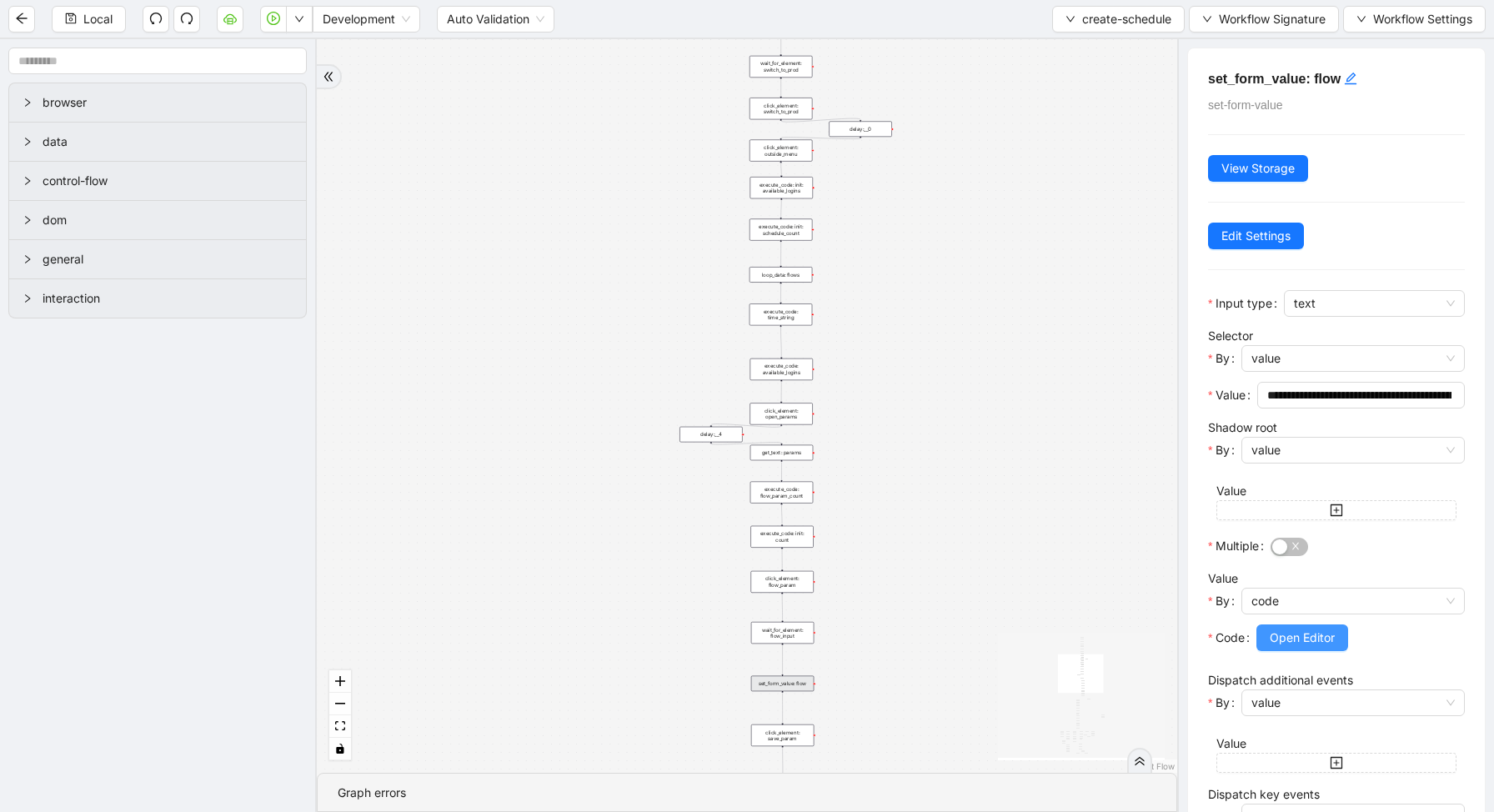
click at [1292, 631] on span "Open Editor" at bounding box center [1302, 638] width 65 height 19
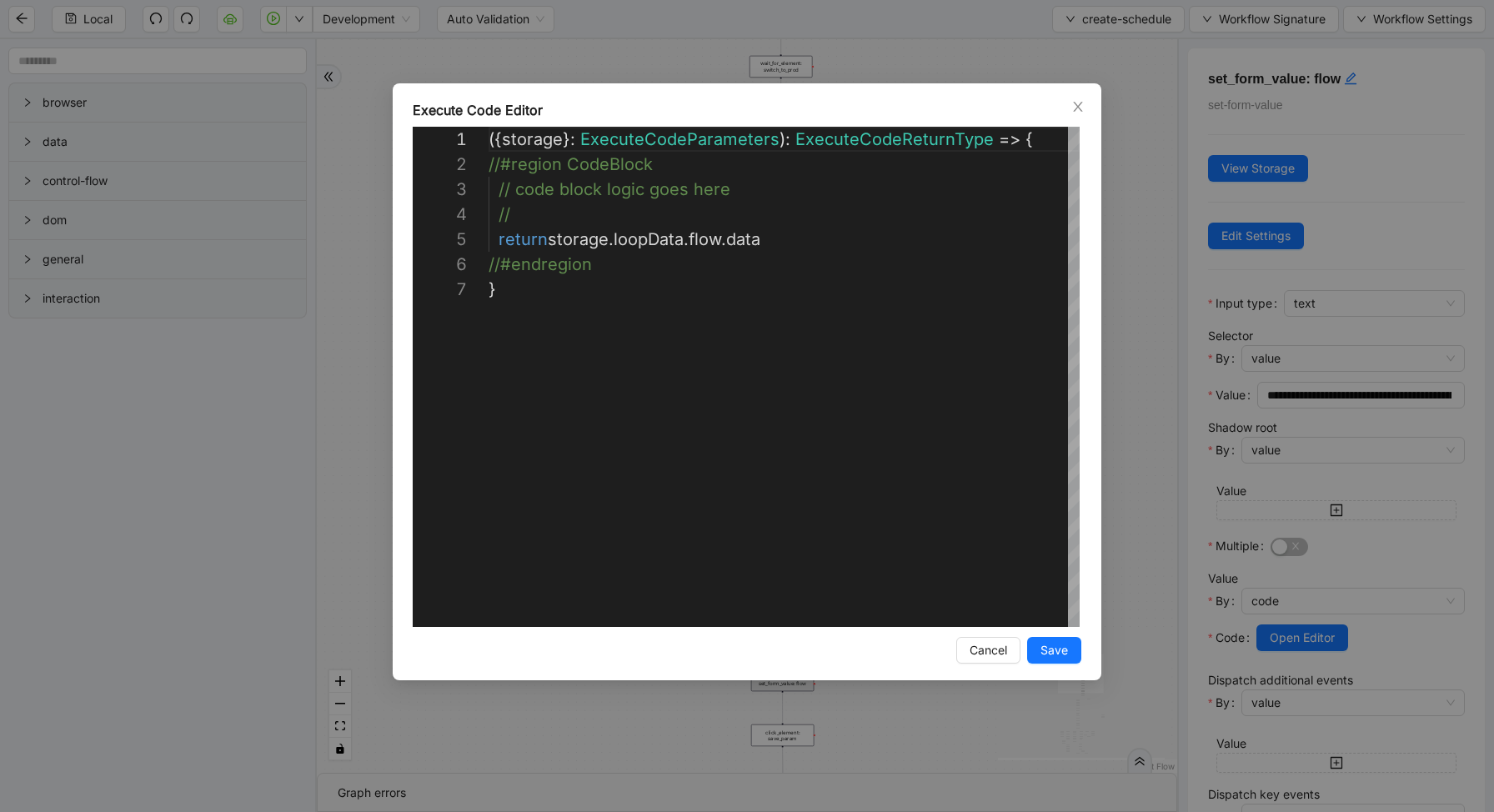
scroll to position [150, 0]
click at [1118, 350] on div "**********" at bounding box center [747, 406] width 1494 height 812
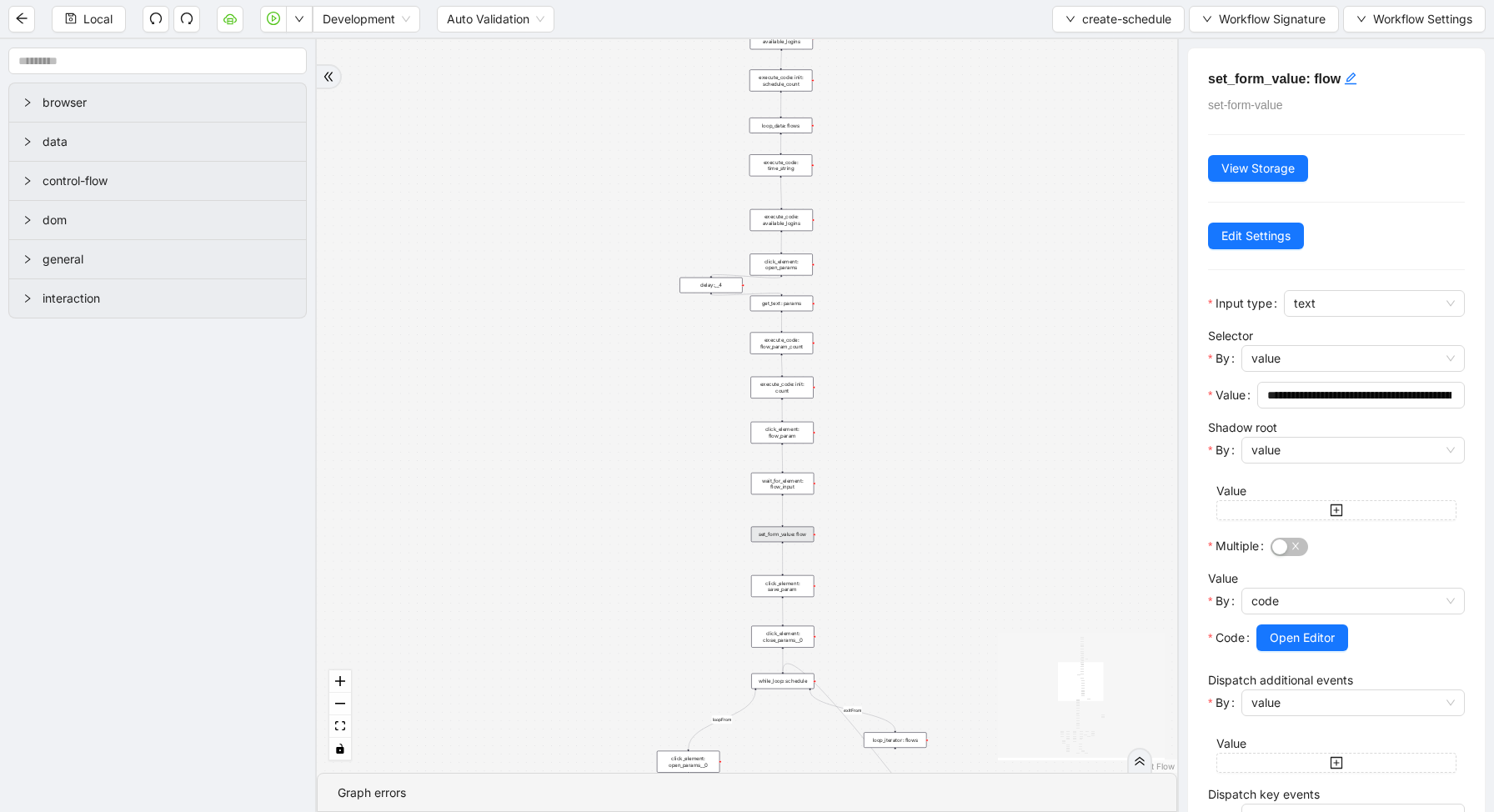
drag, startPoint x: 853, startPoint y: 675, endPoint x: 856, endPoint y: 214, distance: 461.0
click at [856, 214] on div "loopFrom exitFrom fallback enable_retry has_error is_selected fallback create_s…" at bounding box center [747, 406] width 861 height 734
drag, startPoint x: 861, startPoint y: 271, endPoint x: 858, endPoint y: 483, distance: 212.0
click at [859, 485] on div "loopFrom exitFrom fallback enable_retry has_error is_selected fallback create_s…" at bounding box center [747, 406] width 861 height 734
drag, startPoint x: 866, startPoint y: 130, endPoint x: 858, endPoint y: 174, distance: 44.7
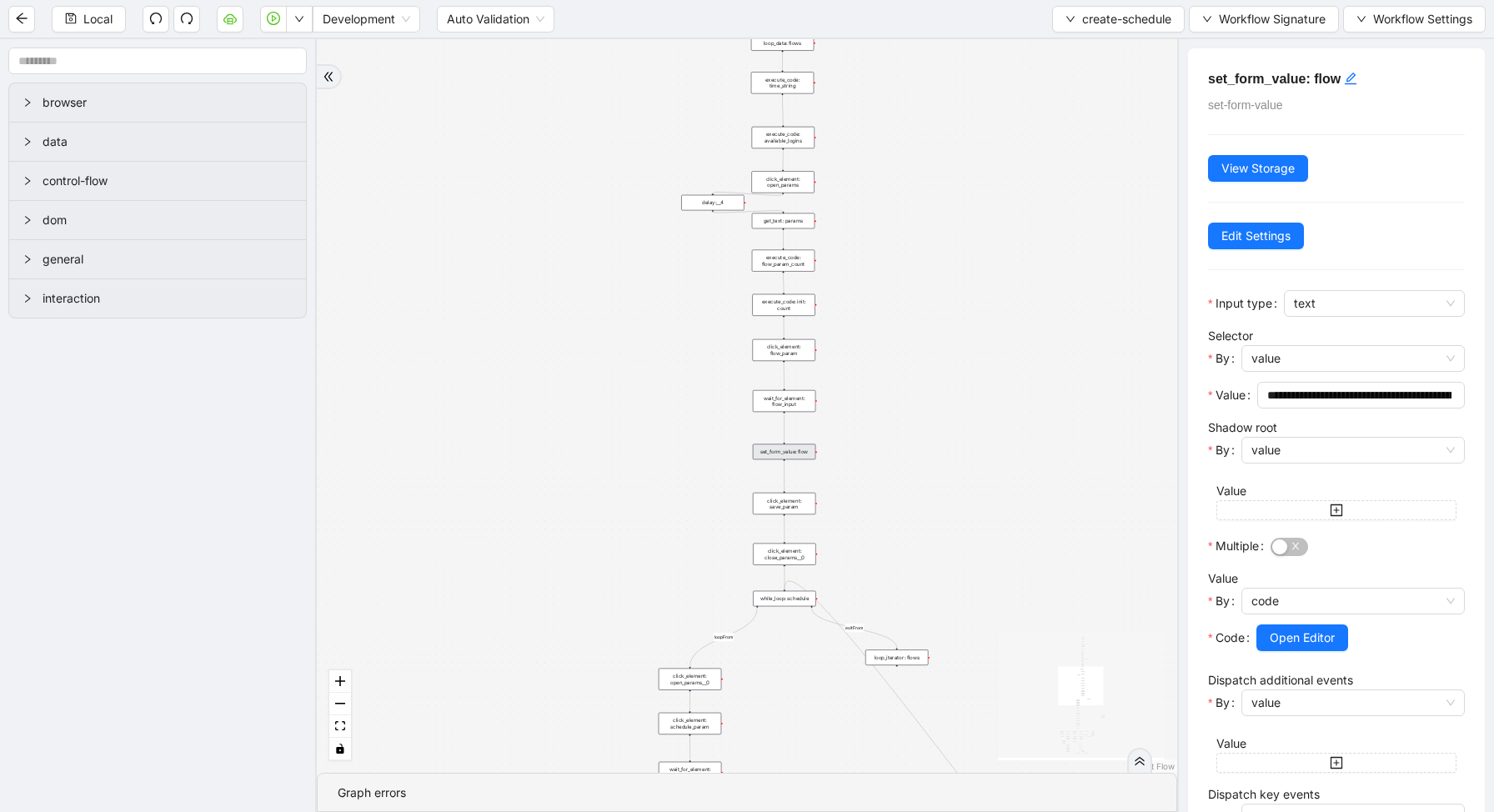
click at [862, 174] on div "loopFrom exitFrom fallback enable_retry has_error is_selected fallback create_s…" at bounding box center [747, 406] width 861 height 734
click at [775, 83] on div "loop_data: flows" at bounding box center [778, 86] width 62 height 16
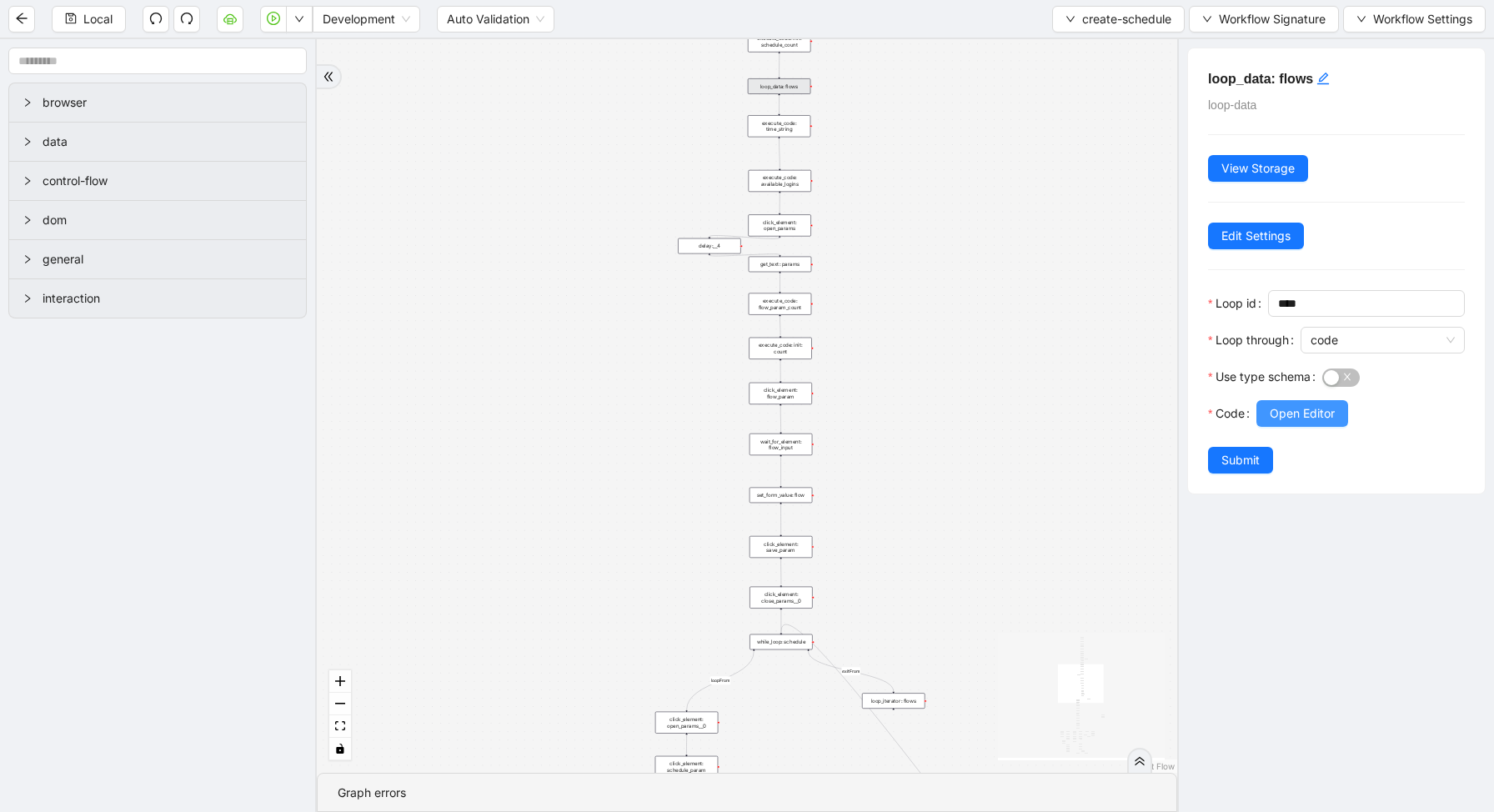
click at [1280, 413] on span "Open Editor" at bounding box center [1302, 414] width 65 height 19
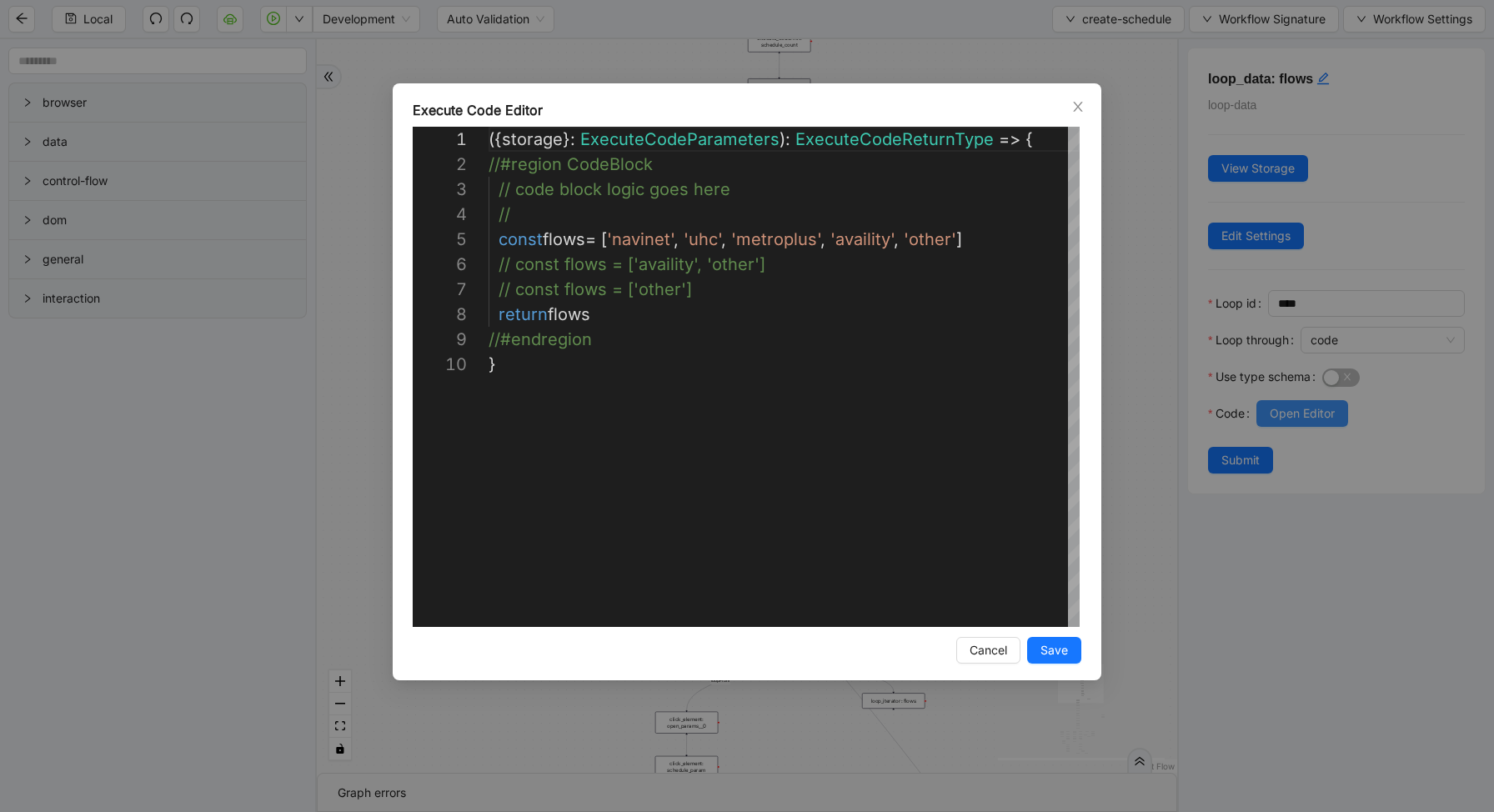
scroll to position [225, 0]
click at [787, 253] on div "( { storage } : ExecuteCodeParameters ): ExecuteCodeReturnType => { //#region C…" at bounding box center [785, 489] width 593 height 725
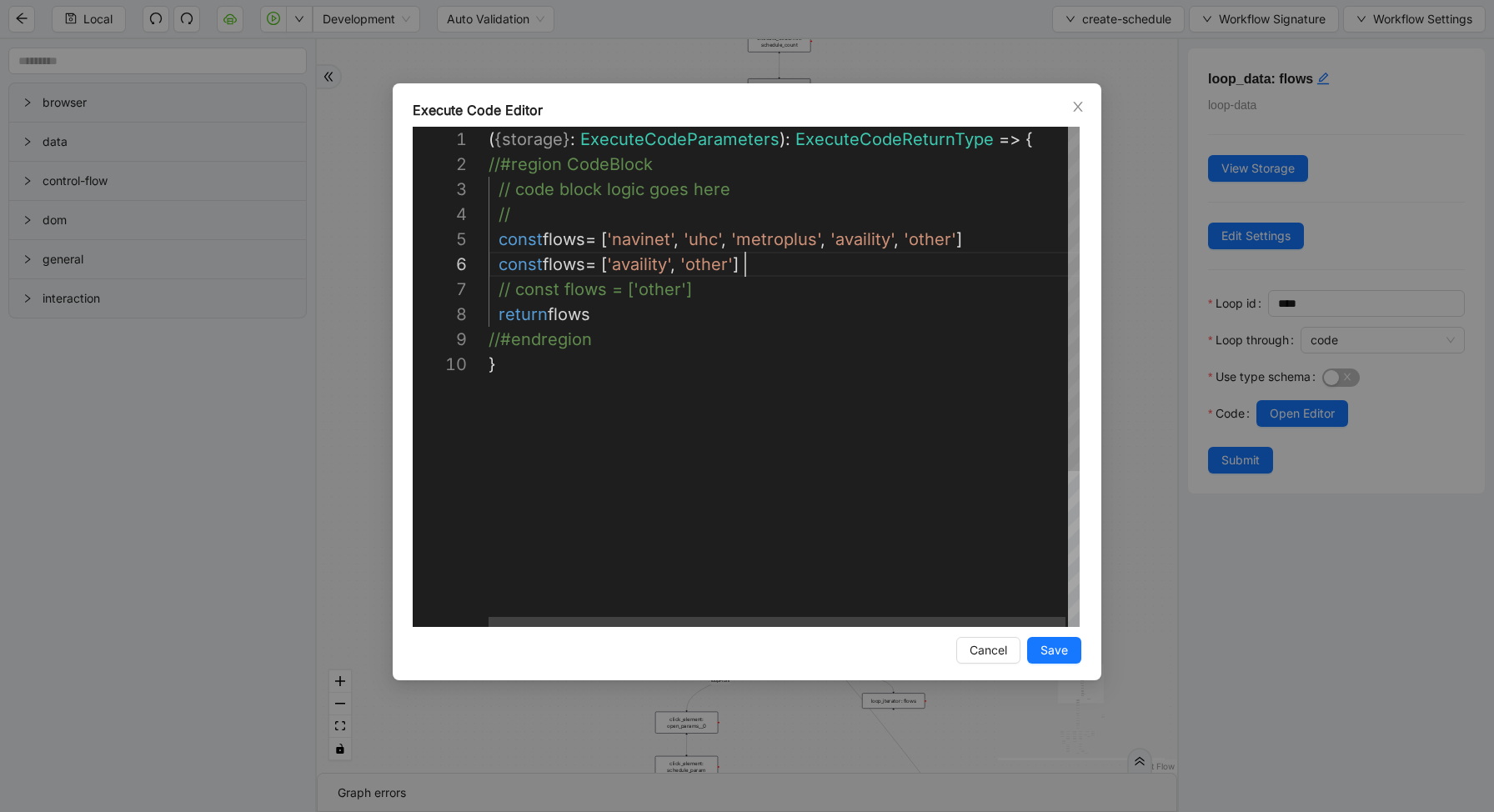
scroll to position [100, 268]
type textarea "**********"
click at [1044, 655] on span "Save" at bounding box center [1054, 650] width 27 height 19
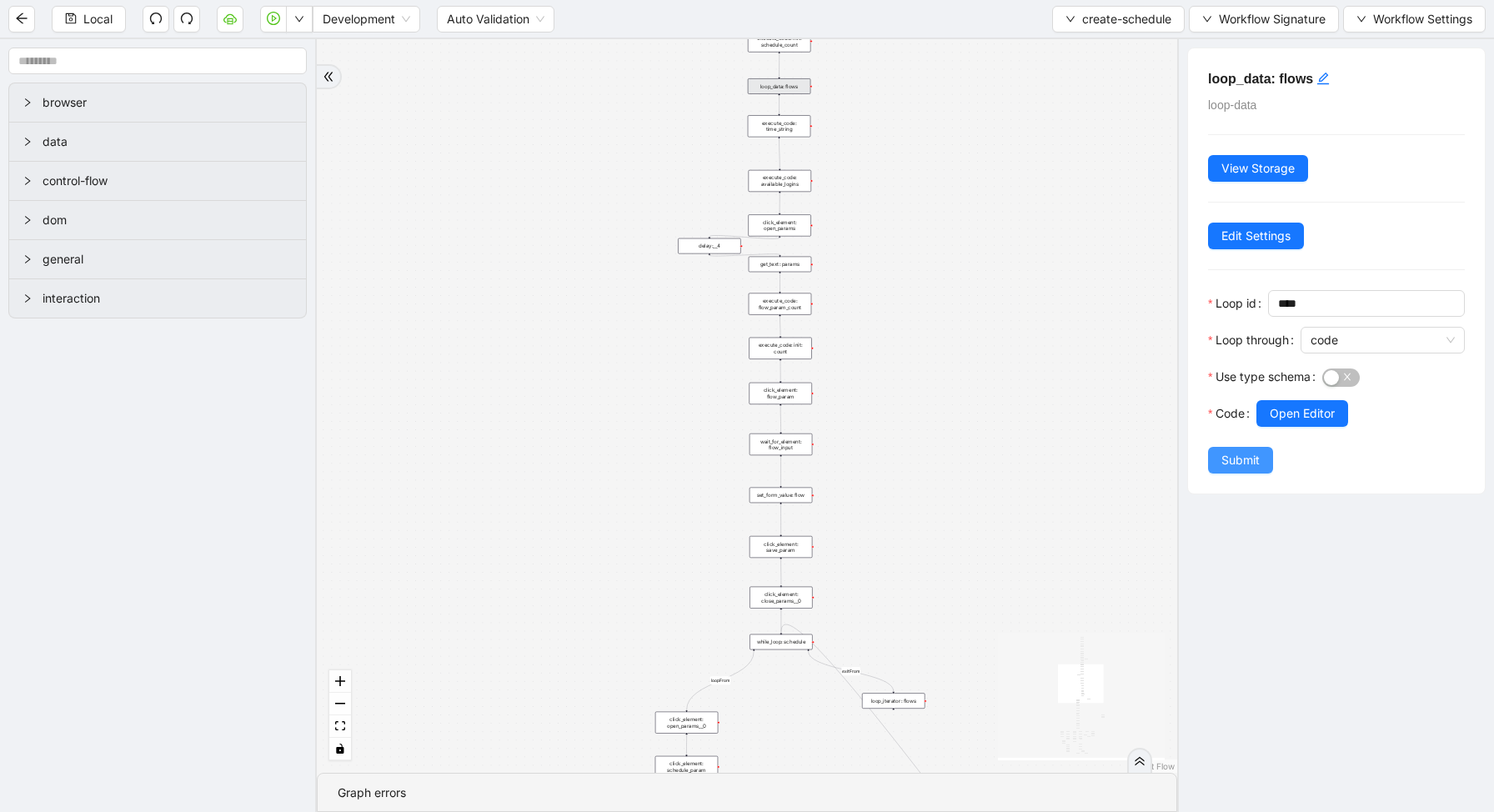
click at [1261, 457] on button "Submit" at bounding box center [1240, 460] width 65 height 26
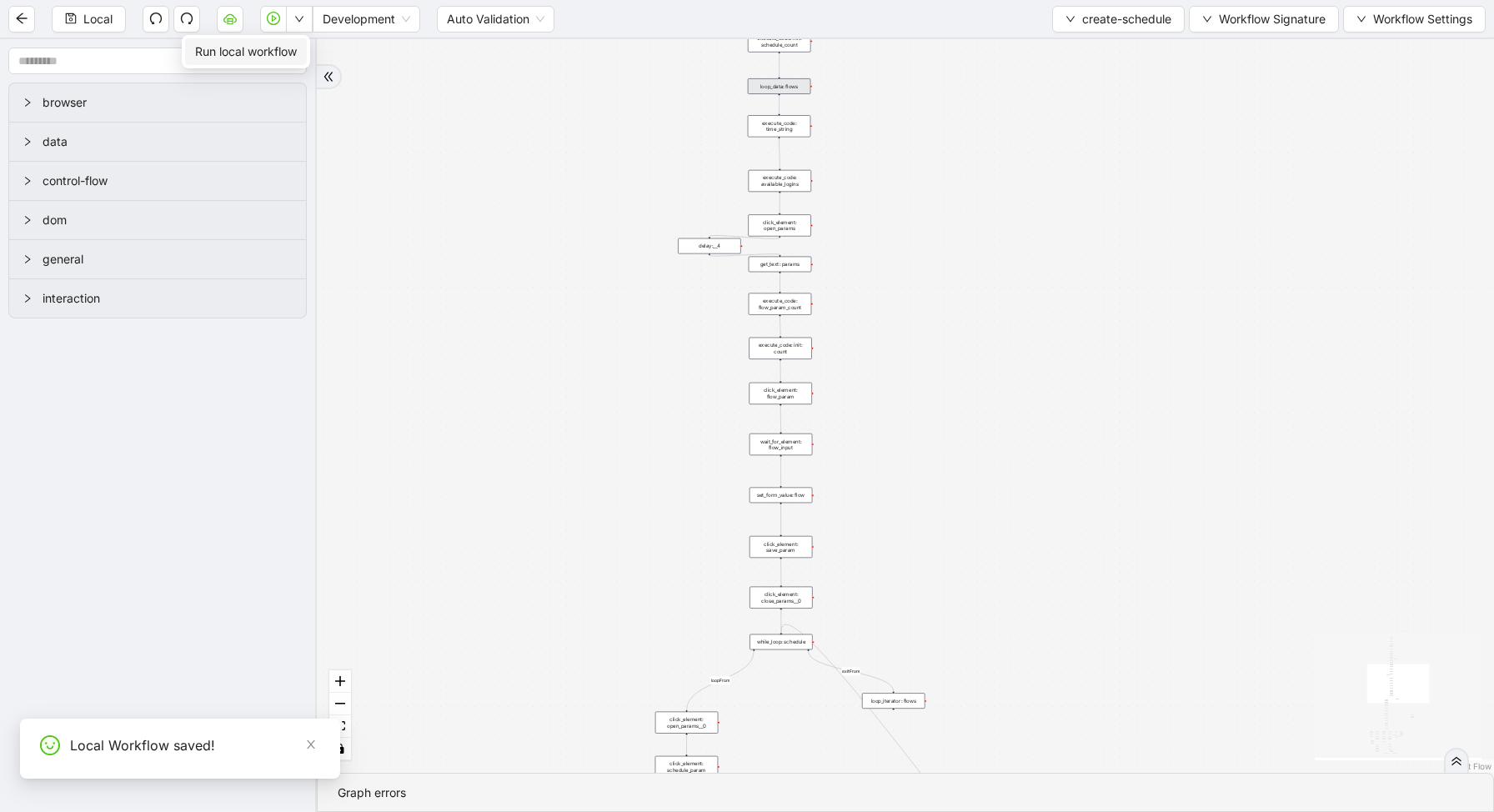
click at [303, 22] on icon "down" at bounding box center [300, 20] width 10 height 10
click at [296, 60] on span "Run local workflow" at bounding box center [245, 52] width 101 height 19
